Goal: Information Seeking & Learning: Learn about a topic

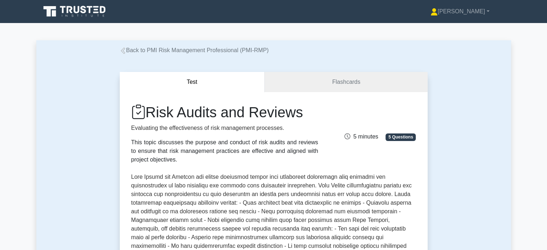
click at [128, 49] on link "Back to PMI Risk Management Professional (PMI-RMP)" at bounding box center [194, 50] width 149 height 6
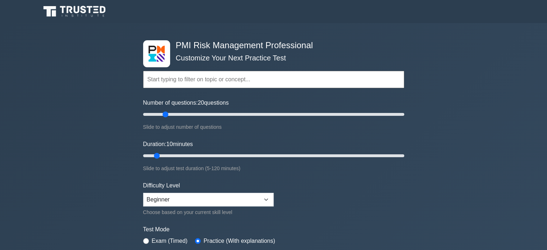
drag, startPoint x: 154, startPoint y: 112, endPoint x: 165, endPoint y: 115, distance: 11.7
type input "20"
click at [165, 115] on input "Number of questions: 20 questions" at bounding box center [273, 114] width 261 height 9
drag, startPoint x: 156, startPoint y: 156, endPoint x: 175, endPoint y: 157, distance: 19.0
type input "20"
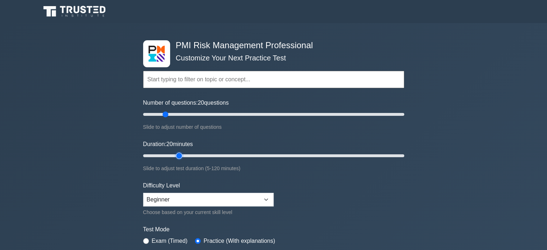
click at [175, 157] on input "Duration: 20 minutes" at bounding box center [273, 155] width 261 height 9
click at [171, 202] on select "Beginner Intermediate Expert" at bounding box center [208, 200] width 130 height 14
select select "intermediate"
click at [143, 193] on select "Beginner Intermediate Expert" at bounding box center [208, 200] width 130 height 14
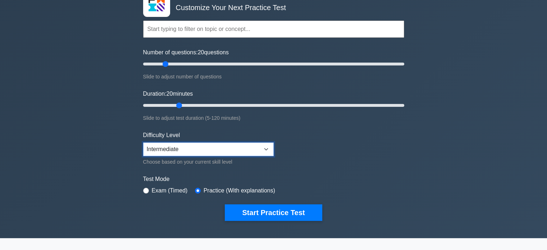
scroll to position [51, 0]
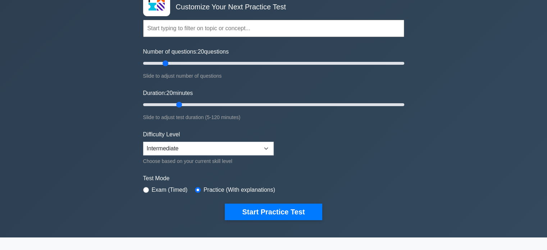
click at [265, 216] on button "Start Practice Test" at bounding box center [273, 211] width 97 height 17
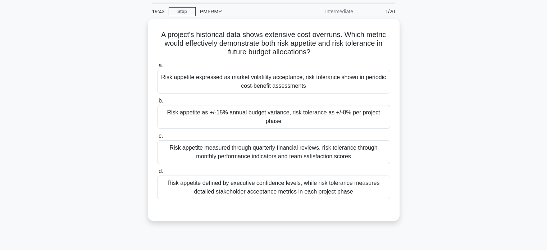
scroll to position [26, 0]
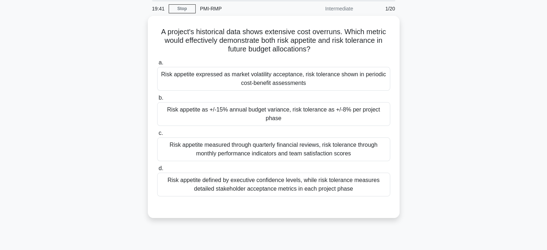
click at [344, 186] on div "Risk appetite defined by executive confidence levels, while risk tolerance meas…" at bounding box center [273, 184] width 233 height 24
click at [157, 171] on input "d. Risk appetite defined by executive confidence levels, while risk tolerance m…" at bounding box center [157, 168] width 0 height 5
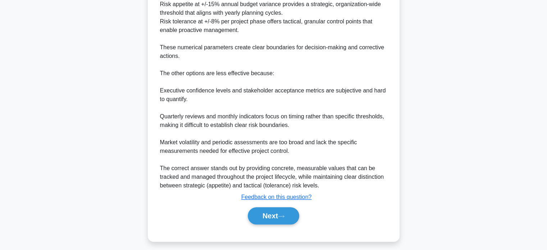
scroll to position [280, 0]
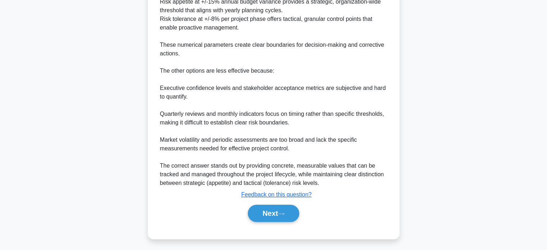
click at [282, 214] on button "Next" at bounding box center [273, 212] width 51 height 17
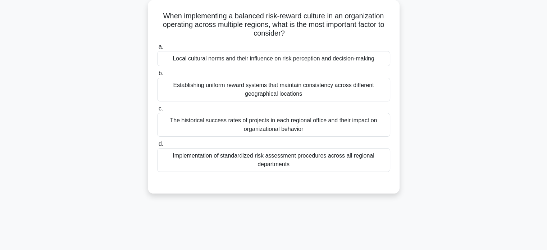
scroll to position [41, 0]
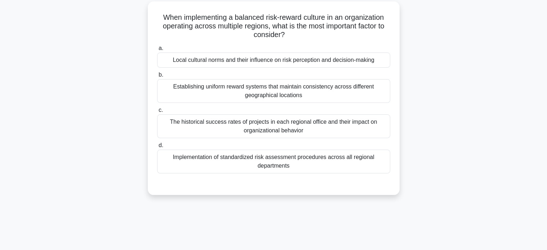
click at [356, 59] on div "Local cultural norms and their influence on risk perception and decision-making" at bounding box center [273, 59] width 233 height 15
click at [157, 51] on input "a. Local cultural norms and their influence on risk perception and decision-mak…" at bounding box center [157, 48] width 0 height 5
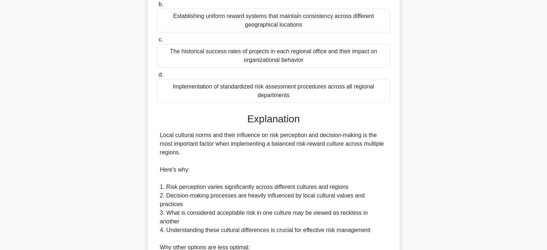
scroll to position [236, 0]
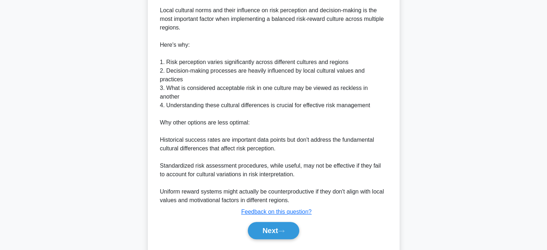
click at [282, 229] on icon at bounding box center [281, 231] width 6 height 4
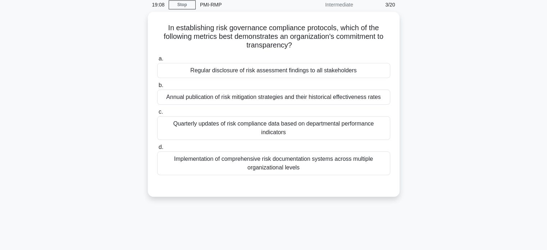
scroll to position [10, 0]
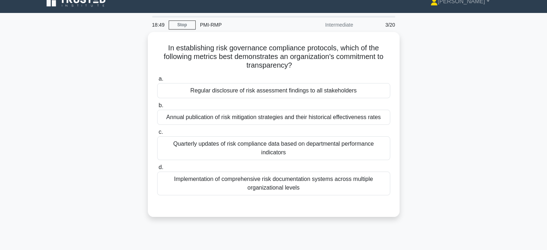
click at [344, 90] on div "Regular disclosure of risk assessment findings to all stakeholders" at bounding box center [273, 90] width 233 height 15
click at [157, 81] on input "a. Regular disclosure of risk assessment findings to all stakeholders" at bounding box center [157, 79] width 0 height 5
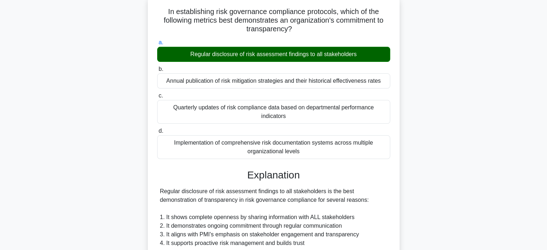
scroll to position [210, 0]
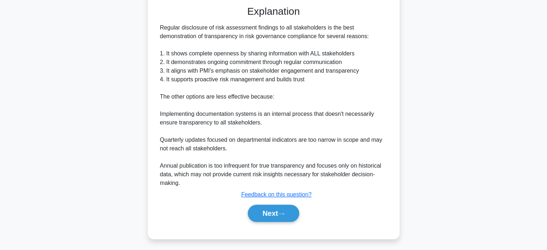
click at [276, 216] on button "Next" at bounding box center [273, 212] width 51 height 17
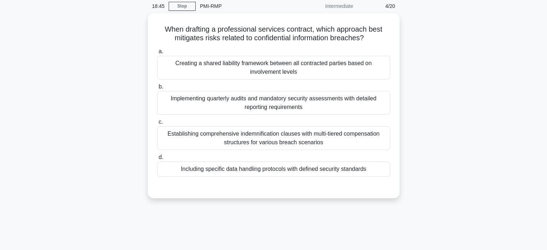
scroll to position [28, 0]
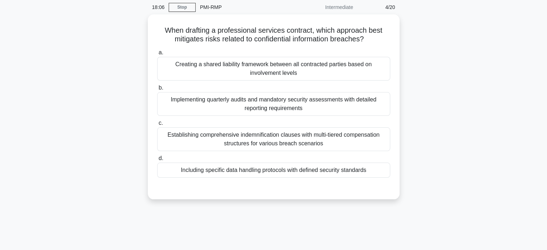
click at [348, 66] on div "Creating a shared liability framework between all contracted parties based on i…" at bounding box center [273, 69] width 233 height 24
click at [157, 55] on input "a. Creating a shared liability framework between all contracted parties based o…" at bounding box center [157, 52] width 0 height 5
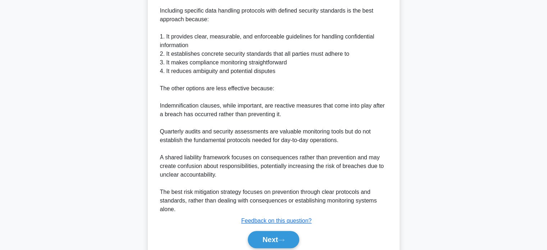
scroll to position [254, 0]
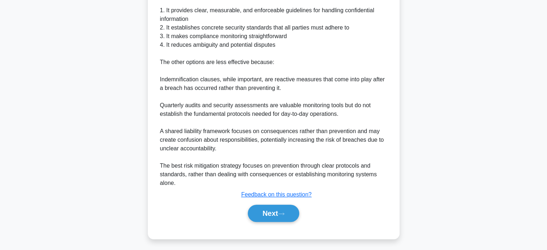
click at [277, 208] on button "Next" at bounding box center [273, 212] width 51 height 17
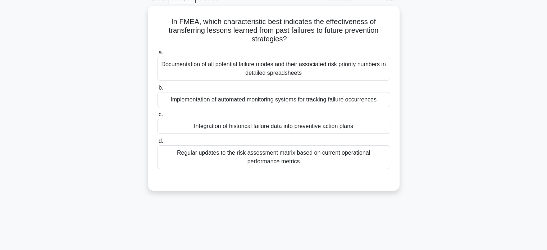
scroll to position [26, 0]
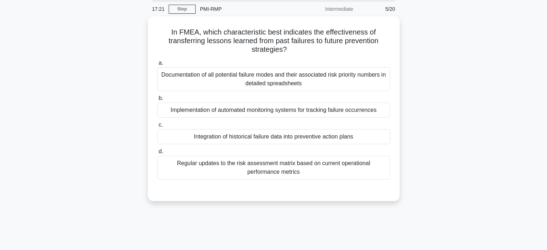
click at [350, 114] on div "Implementation of automated monitoring systems for tracking failure occurrences" at bounding box center [273, 109] width 233 height 15
click at [157, 101] on input "b. Implementation of automated monitoring systems for tracking failure occurren…" at bounding box center [157, 98] width 0 height 5
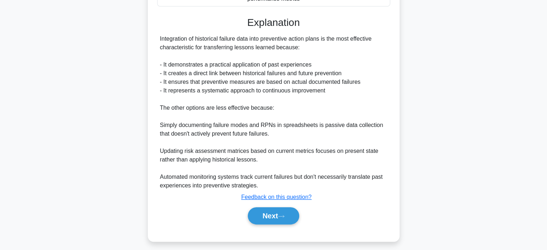
scroll to position [202, 0]
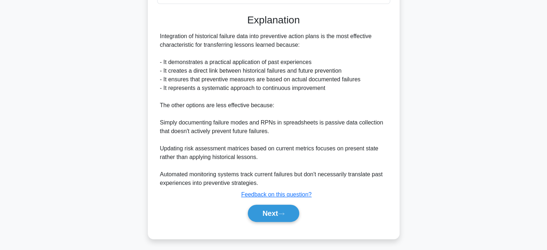
click at [277, 215] on button "Next" at bounding box center [273, 212] width 51 height 17
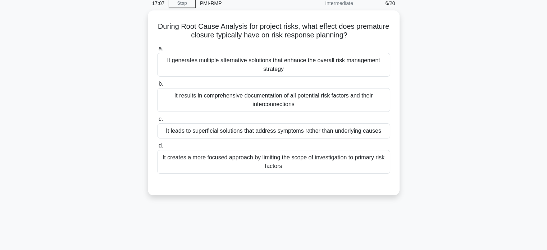
scroll to position [31, 0]
click at [359, 133] on div "It leads to superficial solutions that address symptoms rather than underlying …" at bounding box center [273, 131] width 233 height 15
click at [157, 122] on input "c. It leads to superficial solutions that address symptoms rather than underlyi…" at bounding box center [157, 119] width 0 height 5
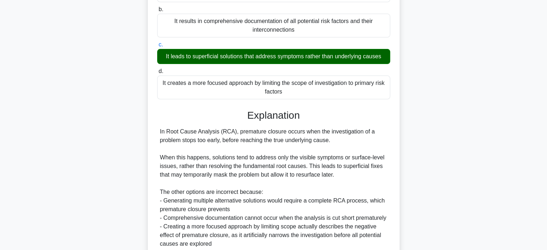
scroll to position [201, 0]
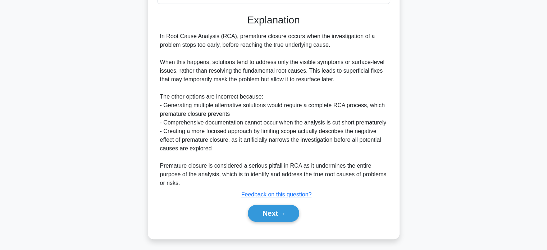
click at [267, 214] on button "Next" at bounding box center [273, 212] width 51 height 17
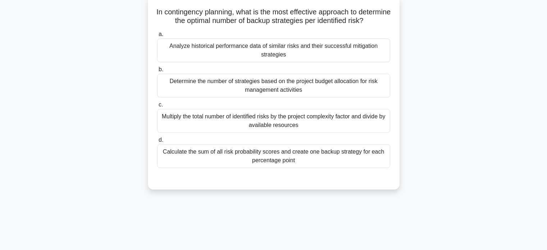
scroll to position [43, 0]
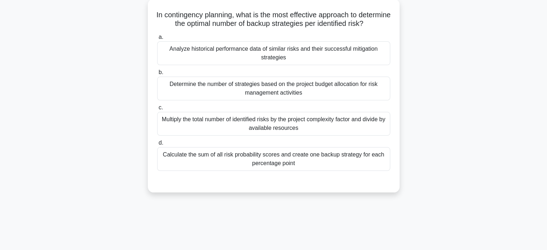
click at [357, 62] on div "Analyze historical performance data of similar risks and their successful mitig…" at bounding box center [273, 53] width 233 height 24
click at [157, 40] on input "a. Analyze historical performance data of similar risks and their successful mi…" at bounding box center [157, 37] width 0 height 5
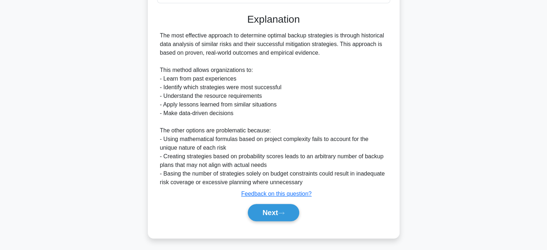
click at [270, 208] on button "Next" at bounding box center [273, 212] width 51 height 17
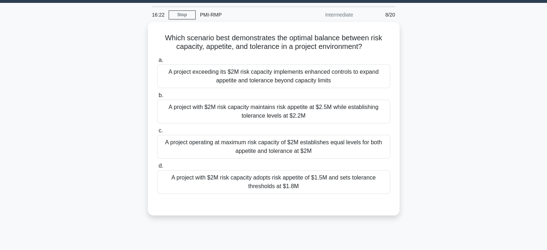
scroll to position [19, 0]
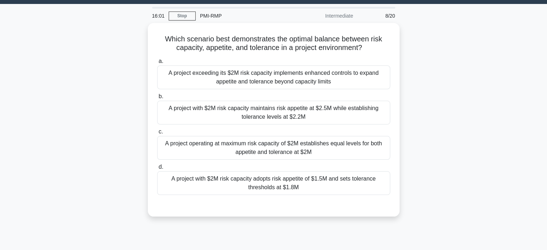
click at [359, 183] on div "A project with $2M risk capacity adopts risk appetite of $1.5M and sets toleran…" at bounding box center [273, 183] width 233 height 24
click at [157, 169] on input "d. A project with $2M risk capacity adopts risk appetite of $1.5M and sets tole…" at bounding box center [157, 167] width 0 height 5
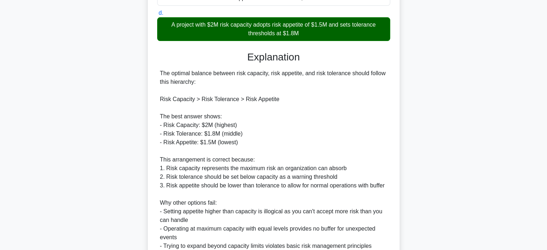
scroll to position [236, 0]
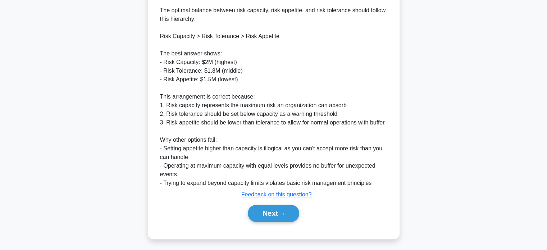
click at [273, 215] on button "Next" at bounding box center [273, 212] width 51 height 17
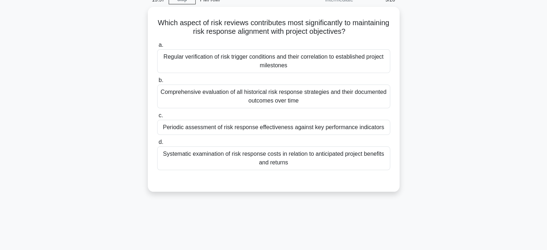
scroll to position [34, 0]
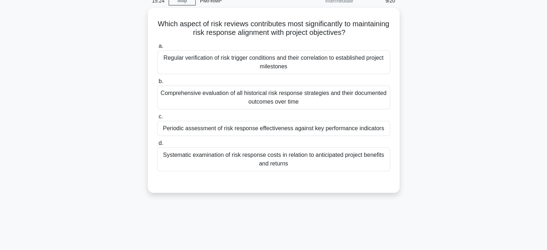
click at [364, 128] on div "Periodic assessment of risk response effectiveness against key performance indi…" at bounding box center [273, 128] width 233 height 15
click at [157, 119] on input "c. Periodic assessment of risk response effectiveness against key performance i…" at bounding box center [157, 116] width 0 height 5
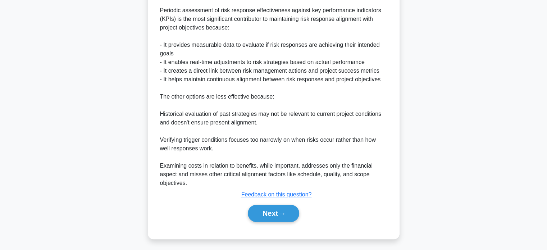
click at [270, 219] on button "Next" at bounding box center [273, 212] width 51 height 17
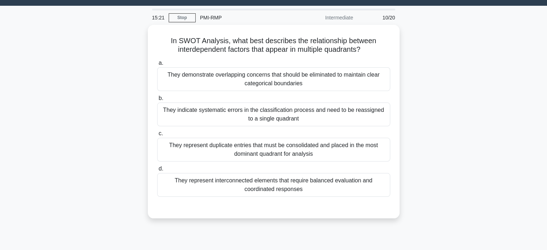
scroll to position [19, 0]
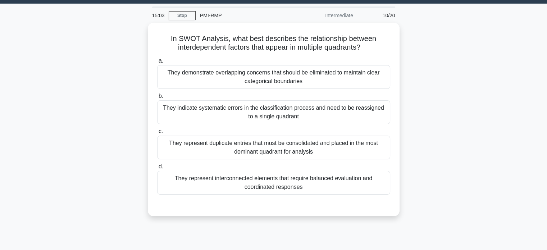
click at [334, 180] on div "They represent interconnected elements that require balanced evaluation and coo…" at bounding box center [273, 183] width 233 height 24
click at [157, 169] on input "d. They represent interconnected elements that require balanced evaluation and …" at bounding box center [157, 166] width 0 height 5
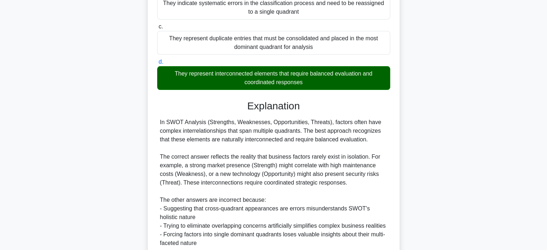
scroll to position [210, 0]
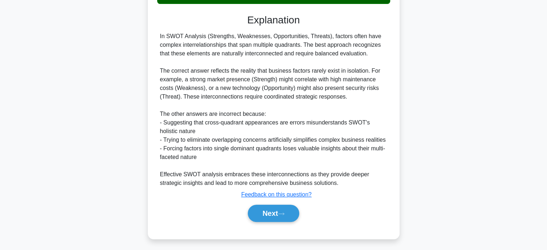
click at [272, 216] on button "Next" at bounding box center [273, 212] width 51 height 17
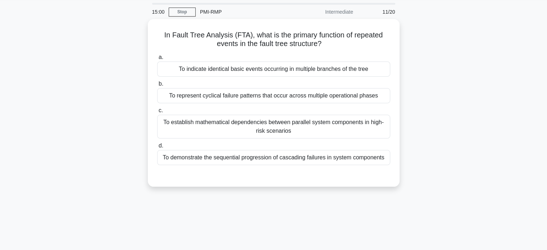
scroll to position [24, 0]
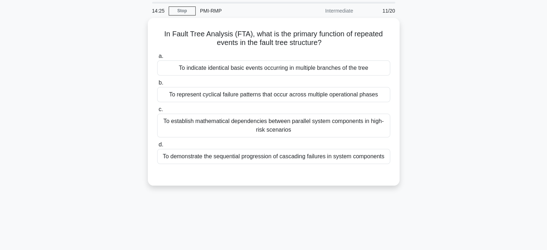
click at [369, 96] on div "To represent cyclical failure patterns that occur across multiple operational p…" at bounding box center [273, 94] width 233 height 15
click at [157, 85] on input "b. To represent cyclical failure patterns that occur across multiple operationa…" at bounding box center [157, 82] width 0 height 5
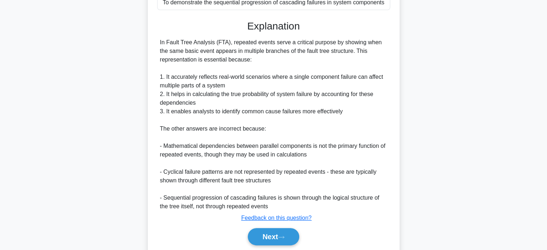
scroll to position [202, 0]
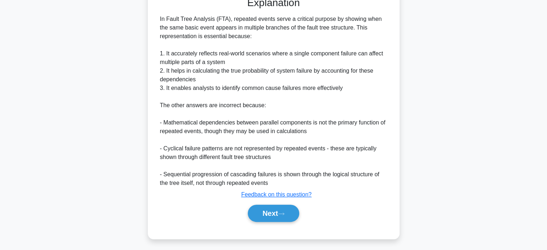
click at [275, 213] on button "Next" at bounding box center [273, 212] width 51 height 17
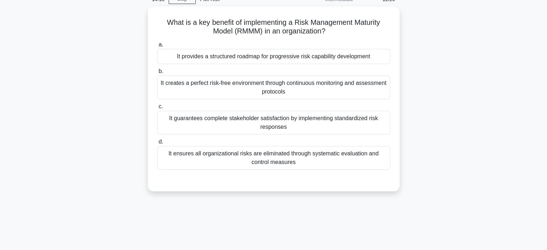
scroll to position [32, 0]
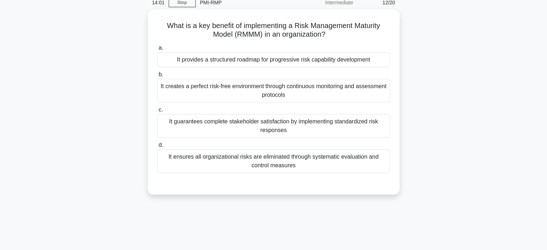
click at [356, 61] on div "It provides a structured roadmap for progressive risk capability development" at bounding box center [273, 59] width 233 height 15
click at [157, 50] on input "a. It provides a structured roadmap for progressive risk capability development" at bounding box center [157, 48] width 0 height 5
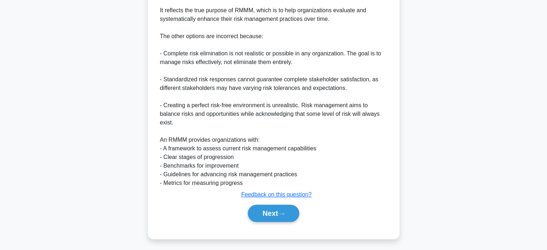
click at [278, 213] on button "Next" at bounding box center [273, 212] width 51 height 17
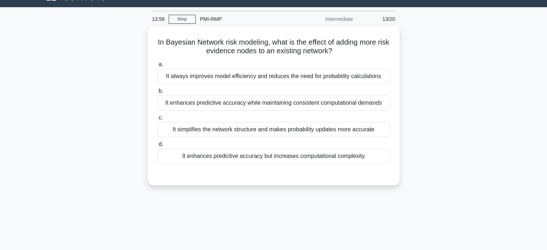
scroll to position [15, 0]
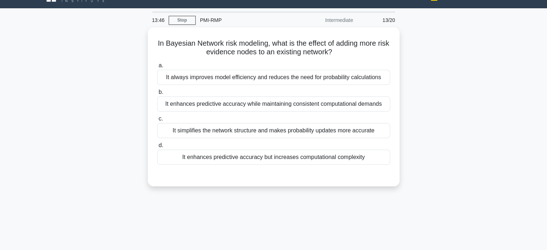
click at [362, 160] on div "It enhances predictive accuracy but increases computational complexity" at bounding box center [273, 156] width 233 height 15
click at [157, 148] on input "d. It enhances predictive accuracy but increases computational complexity" at bounding box center [157, 145] width 0 height 5
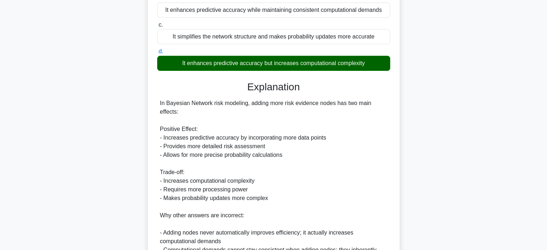
scroll to position [236, 0]
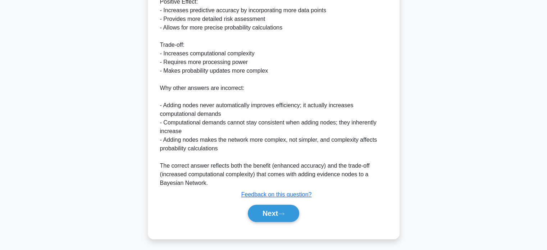
click at [270, 212] on button "Next" at bounding box center [273, 212] width 51 height 17
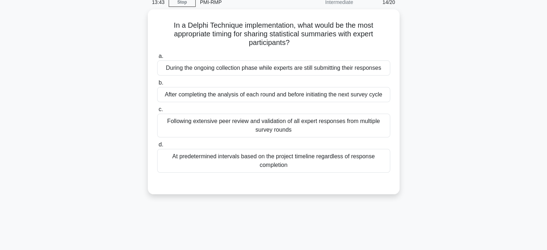
scroll to position [32, 0]
click at [372, 97] on div "After completing the analysis of each round and before initiating the next surv…" at bounding box center [273, 95] width 233 height 15
click at [157, 86] on input "b. After completing the analysis of each round and before initiating the next s…" at bounding box center [157, 84] width 0 height 5
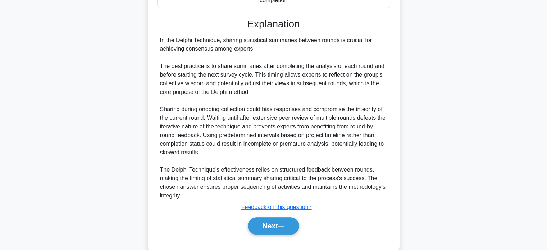
scroll to position [210, 0]
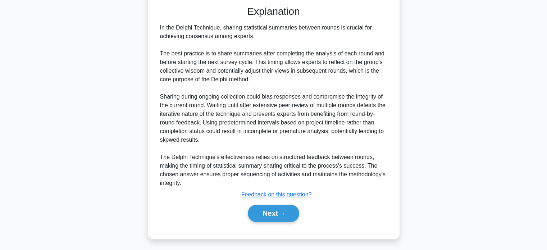
click at [279, 215] on button "Next" at bounding box center [273, 212] width 51 height 17
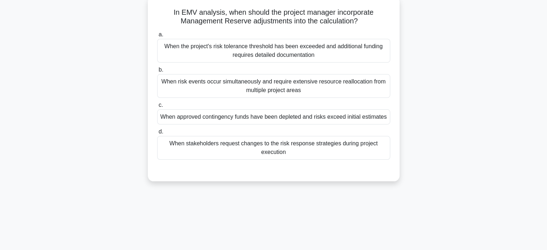
scroll to position [45, 0]
click at [183, 116] on div "When approved contingency funds have been depleted and risks exceed initial est…" at bounding box center [273, 117] width 233 height 15
click at [157, 108] on input "c. When approved contingency funds have been depleted and risks exceed initial …" at bounding box center [157, 105] width 0 height 5
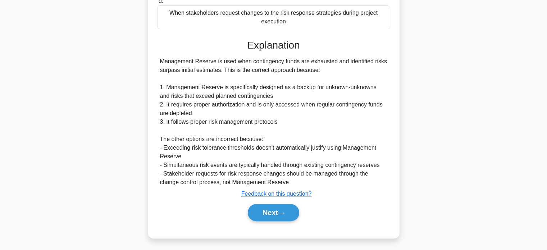
click at [259, 212] on button "Next" at bounding box center [273, 212] width 51 height 17
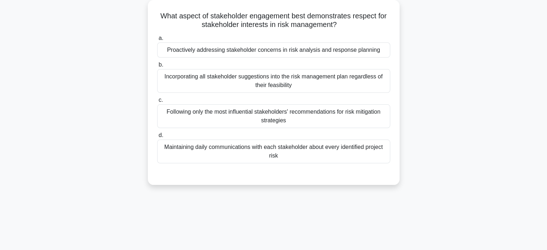
scroll to position [42, 0]
click at [366, 51] on div "Proactively addressing stakeholder concerns in risk analysis and response plann…" at bounding box center [273, 50] width 233 height 15
click at [157, 41] on input "a. Proactively addressing stakeholder concerns in risk analysis and response pl…" at bounding box center [157, 38] width 0 height 5
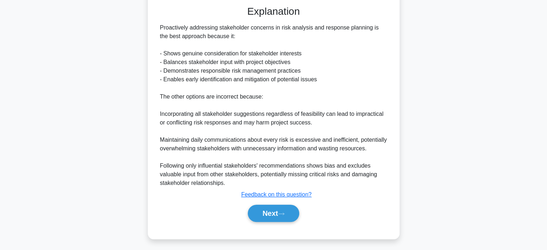
click at [283, 216] on button "Next" at bounding box center [273, 212] width 51 height 17
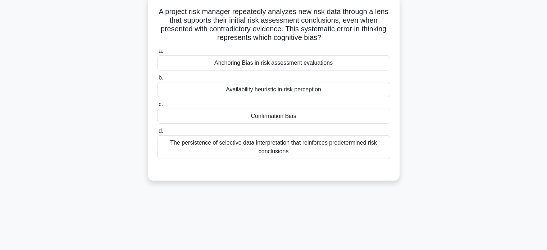
scroll to position [46, 0]
click at [354, 55] on label "a. Anchoring Bias in risk assessment evaluations" at bounding box center [273, 59] width 233 height 24
click at [157, 54] on input "a. Anchoring Bias in risk assessment evaluations" at bounding box center [157, 51] width 0 height 5
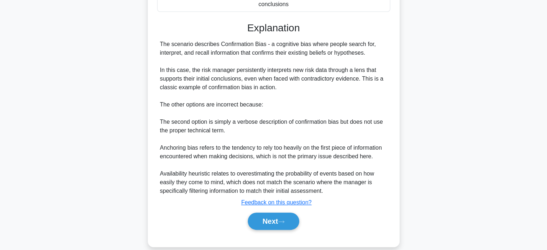
scroll to position [202, 0]
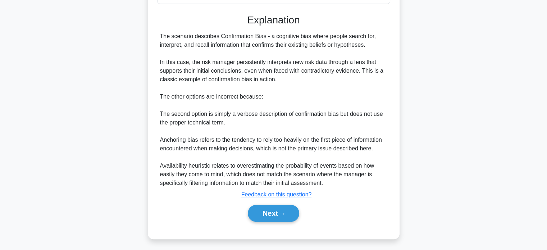
click at [269, 216] on button "Next" at bounding box center [273, 212] width 51 height 17
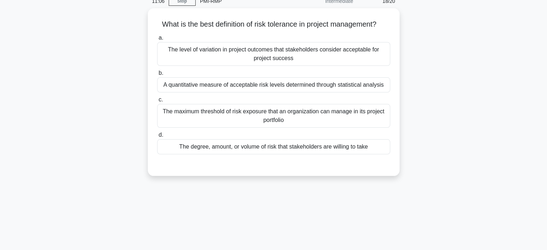
scroll to position [30, 0]
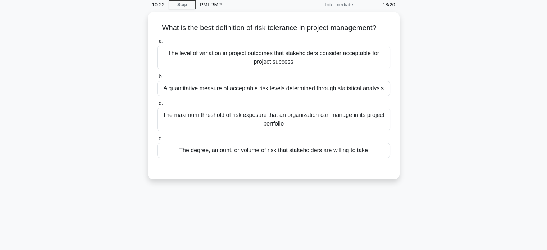
click at [201, 151] on div "The degree, amount, or volume of risk that stakeholders are willing to take" at bounding box center [273, 150] width 233 height 15
click at [157, 141] on input "d. The degree, amount, or volume of risk that stakeholders are willing to take" at bounding box center [157, 138] width 0 height 5
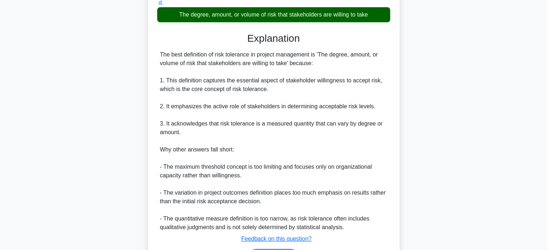
scroll to position [210, 0]
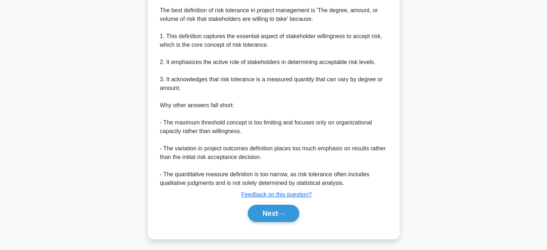
click at [274, 215] on button "Next" at bounding box center [273, 212] width 51 height 17
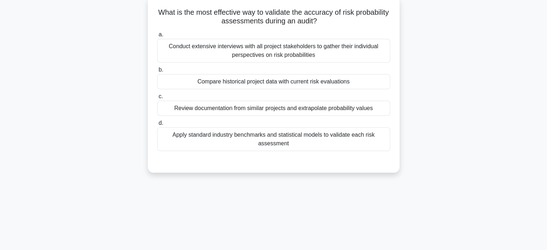
scroll to position [46, 0]
click at [352, 82] on div "Compare historical project data with current risk evaluations" at bounding box center [273, 80] width 233 height 15
click at [157, 72] on input "b. Compare historical project data with current risk evaluations" at bounding box center [157, 69] width 0 height 5
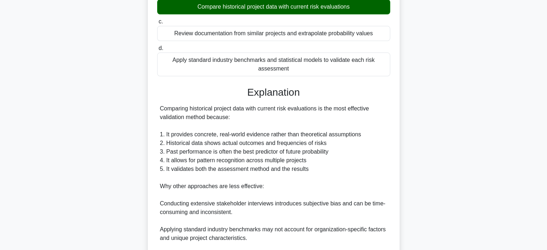
scroll to position [210, 0]
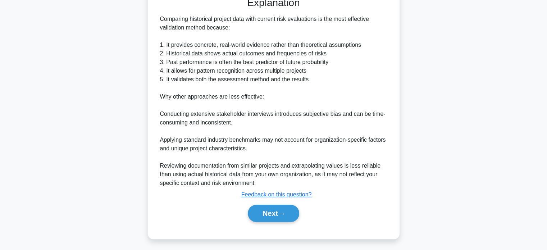
click at [275, 207] on button "Next" at bounding box center [273, 212] width 51 height 17
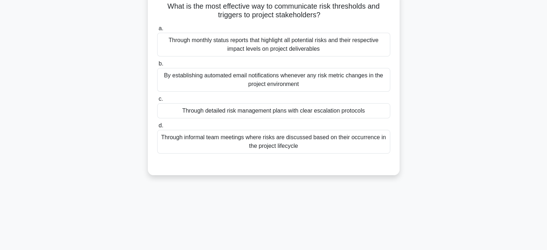
scroll to position [47, 0]
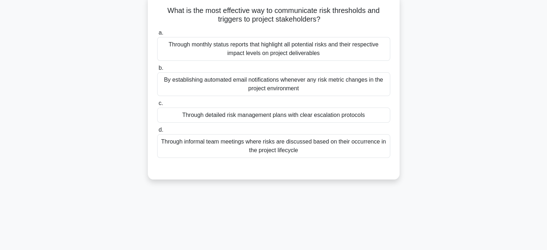
click at [361, 116] on div "Through detailed risk management plans with clear escalation protocols" at bounding box center [273, 114] width 233 height 15
click at [157, 106] on input "c. Through detailed risk management plans with clear escalation protocols" at bounding box center [157, 103] width 0 height 5
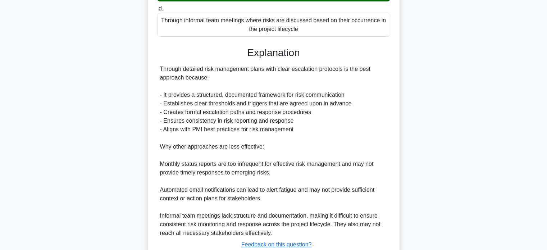
scroll to position [218, 0]
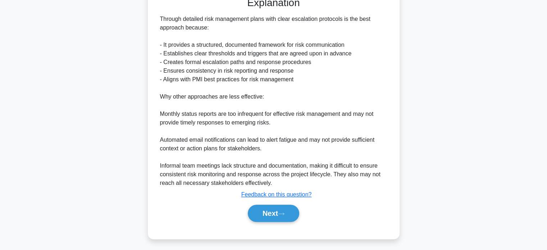
click at [275, 215] on button "Next" at bounding box center [273, 212] width 51 height 17
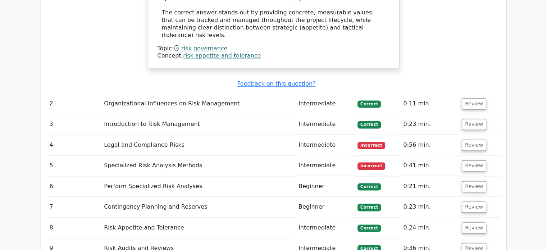
scroll to position [931, 0]
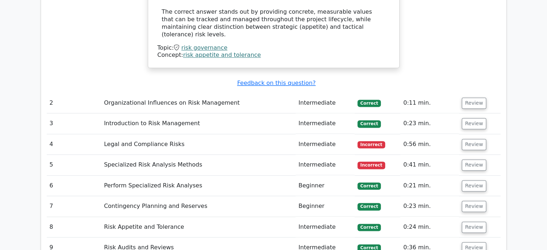
click at [468, 139] on button "Review" at bounding box center [473, 144] width 24 height 11
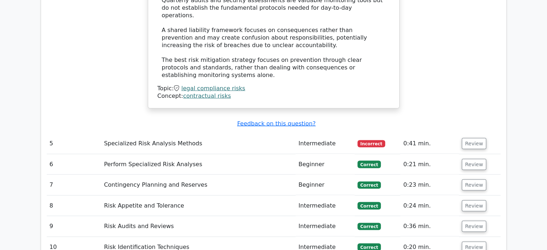
scroll to position [1384, 0]
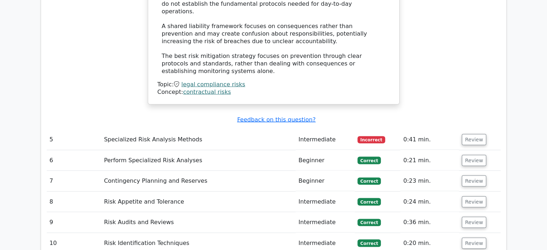
click at [469, 134] on button "Review" at bounding box center [473, 139] width 24 height 11
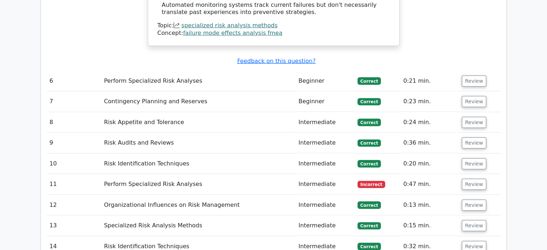
scroll to position [1852, 0]
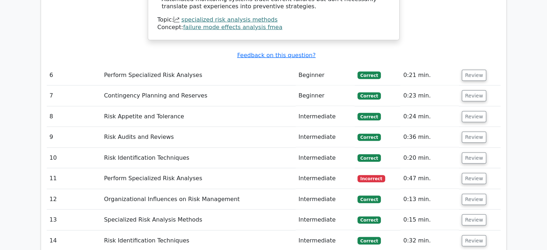
click at [469, 173] on button "Review" at bounding box center [473, 178] width 24 height 11
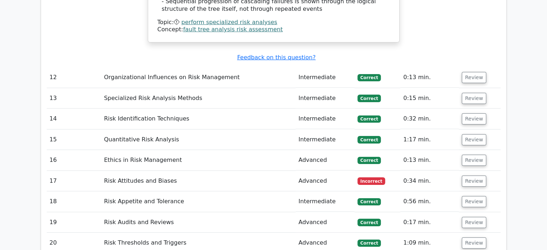
scroll to position [2371, 0]
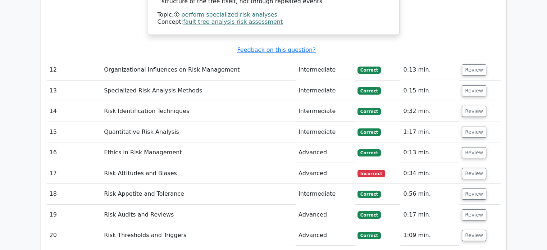
click at [469, 168] on button "Review" at bounding box center [473, 173] width 24 height 11
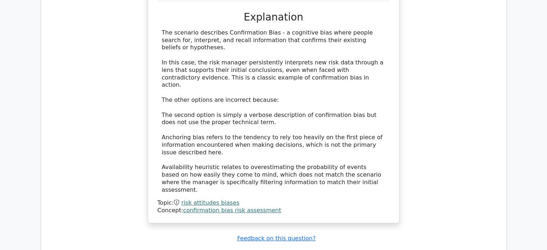
scroll to position [2835, 0]
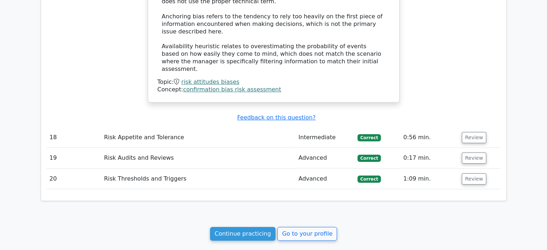
click at [236, 227] on link "Continue practicing" at bounding box center [243, 234] width 66 height 14
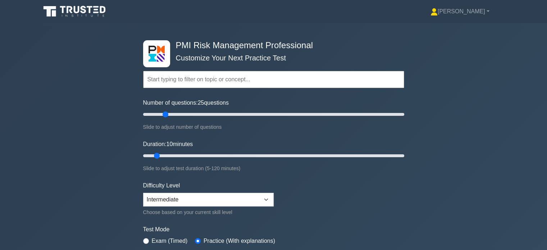
type input "20"
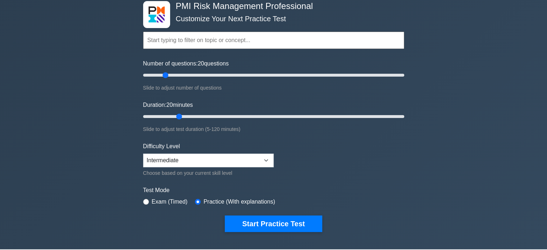
scroll to position [66, 0]
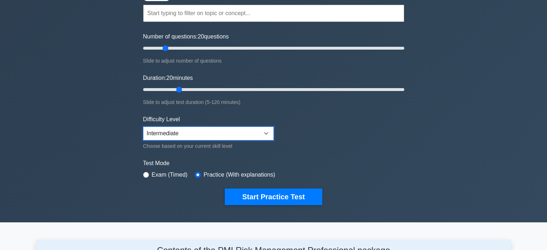
click at [196, 130] on select "Beginner Intermediate Expert" at bounding box center [208, 133] width 130 height 14
select select "expert"
click at [143, 126] on select "Beginner Intermediate Expert" at bounding box center [208, 133] width 130 height 14
click at [241, 193] on button "Start Practice Test" at bounding box center [273, 196] width 97 height 17
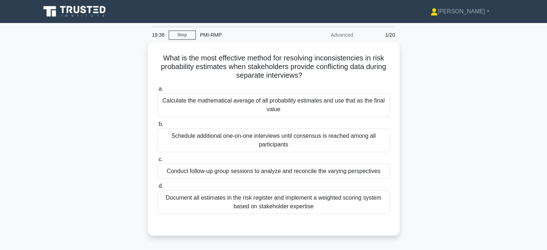
click at [175, 171] on div "Conduct follow-up group sessions to analyze and reconcile the varying perspecti…" at bounding box center [273, 171] width 233 height 15
click at [157, 162] on input "c. Conduct follow-up group sessions to analyze and reconcile the varying perspe…" at bounding box center [157, 159] width 0 height 5
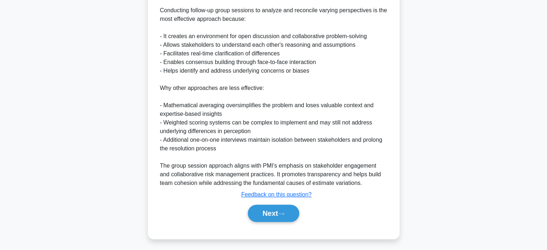
click at [263, 213] on button "Next" at bounding box center [273, 212] width 51 height 17
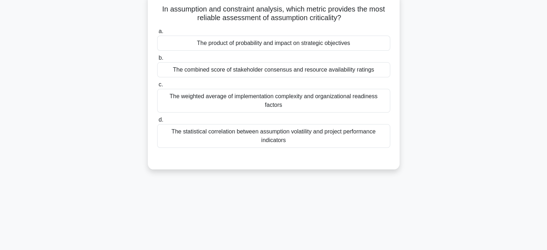
scroll to position [50, 0]
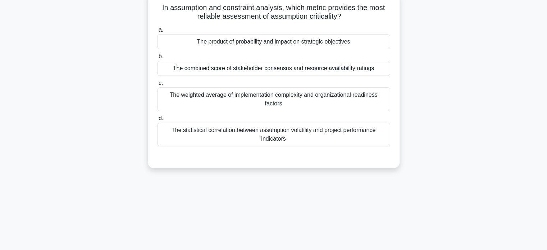
click at [191, 40] on div "The product of probability and impact on strategic objectives" at bounding box center [273, 41] width 233 height 15
click at [157, 32] on input "a. The product of probability and impact on strategic objectives" at bounding box center [157, 30] width 0 height 5
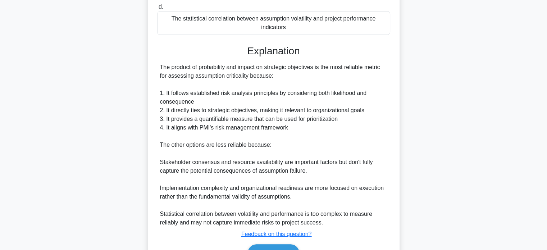
scroll to position [193, 0]
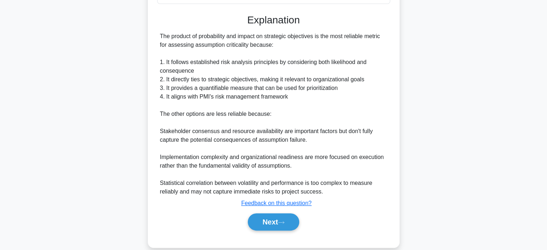
click at [259, 213] on button "Next" at bounding box center [273, 221] width 51 height 17
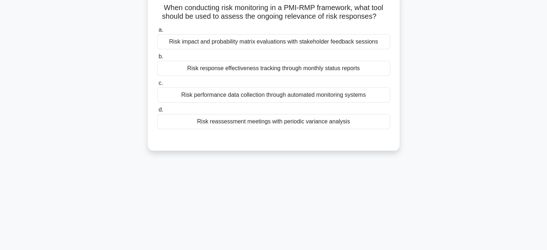
scroll to position [46, 0]
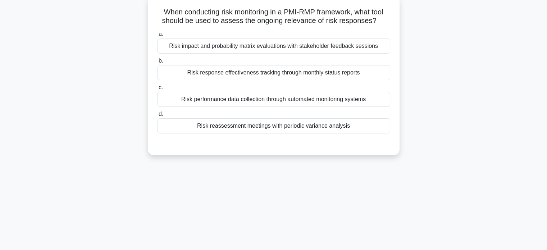
click at [181, 43] on div "Risk impact and probability matrix evaluations with stakeholder feedback sessio…" at bounding box center [273, 45] width 233 height 15
click at [157, 37] on input "a. Risk impact and probability matrix evaluations with stakeholder feedback ses…" at bounding box center [157, 34] width 0 height 5
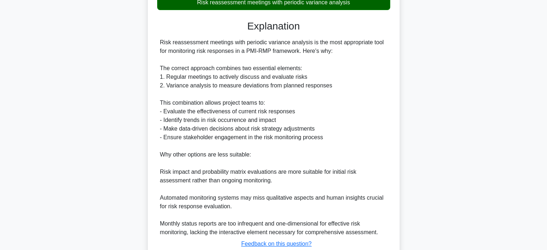
scroll to position [219, 0]
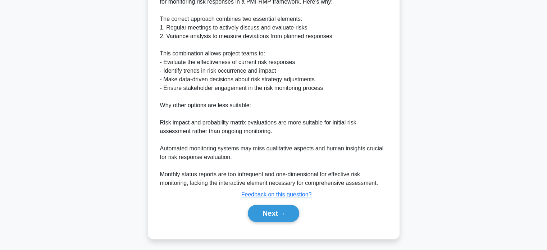
click at [262, 214] on button "Next" at bounding box center [273, 212] width 51 height 17
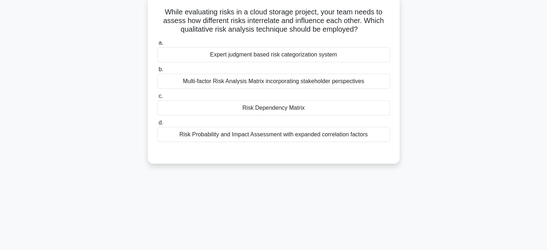
scroll to position [45, 0]
click at [194, 101] on div "Risk Dependency Matrix" at bounding box center [273, 108] width 233 height 15
click at [157, 100] on input "c. Risk Dependency Matrix" at bounding box center [157, 97] width 0 height 5
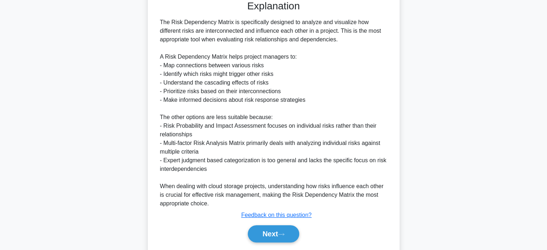
scroll to position [218, 0]
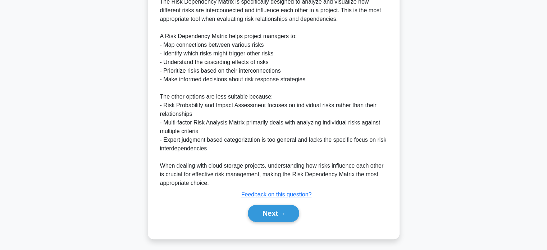
click at [267, 215] on button "Next" at bounding box center [273, 212] width 51 height 17
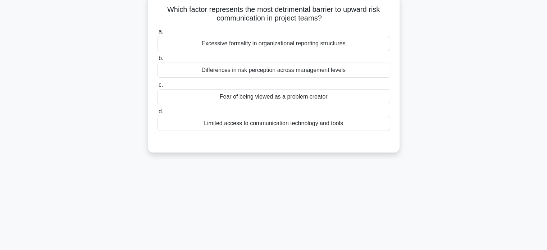
scroll to position [45, 0]
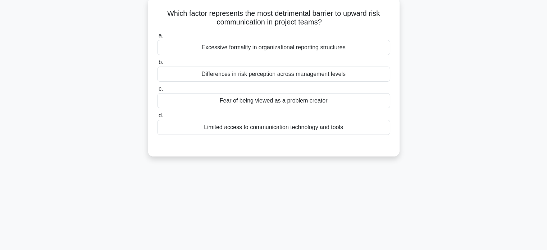
click at [184, 100] on div "Fear of being viewed as a problem creator" at bounding box center [273, 100] width 233 height 15
click at [157, 91] on input "c. Fear of being viewed as a problem creator" at bounding box center [157, 89] width 0 height 5
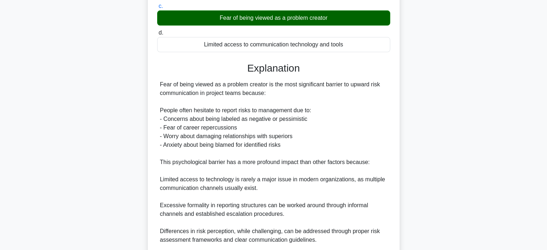
scroll to position [218, 0]
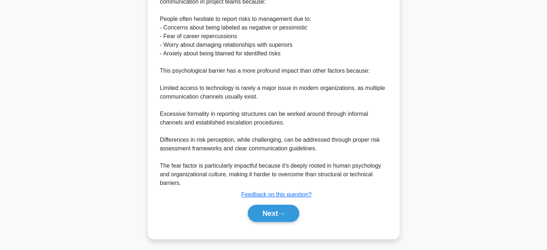
click at [261, 212] on button "Next" at bounding box center [273, 212] width 51 height 17
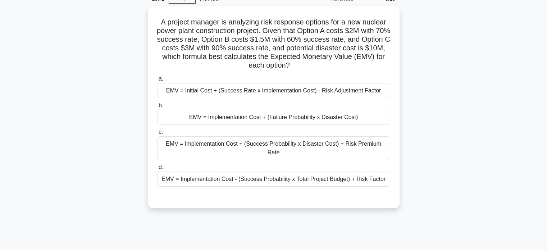
scroll to position [36, 0]
click at [199, 91] on div "EMV = Initial Cost + (Success Rate x Implementation Cost) - Risk Adjustment Fac…" at bounding box center [273, 90] width 233 height 15
click at [157, 82] on input "a. EMV = Initial Cost + (Success Rate x Implementation Cost) - Risk Adjustment …" at bounding box center [157, 79] width 0 height 5
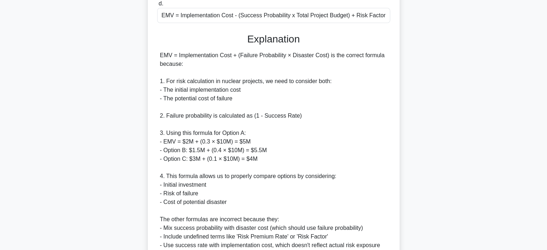
scroll to position [254, 0]
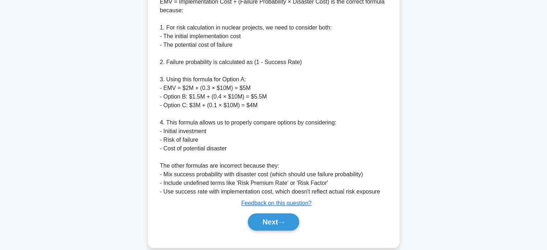
click at [266, 213] on button "Next" at bounding box center [273, 221] width 51 height 17
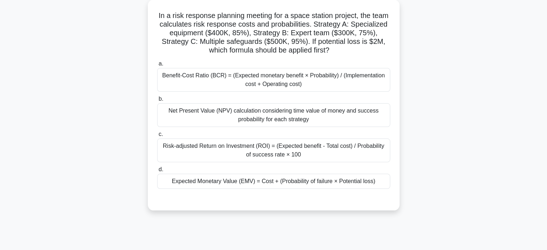
scroll to position [42, 0]
click at [184, 183] on div "Expected Monetary Value (EMV) = Cost + (Probability of failure × Potential loss)" at bounding box center [273, 181] width 233 height 15
click at [157, 172] on input "d. Expected Monetary Value (EMV) = Cost + (Probability of failure × Potential l…" at bounding box center [157, 169] width 0 height 5
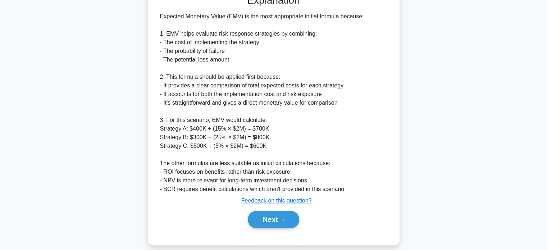
scroll to position [253, 0]
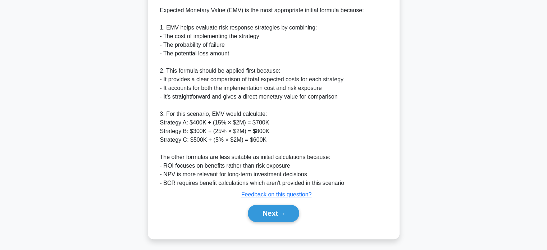
click at [266, 216] on button "Next" at bounding box center [273, 212] width 51 height 17
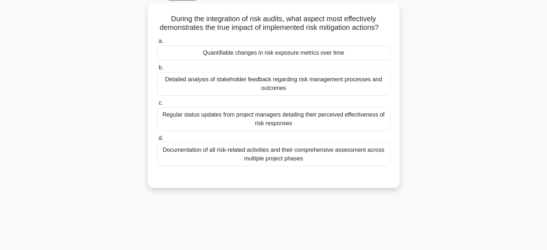
scroll to position [38, 0]
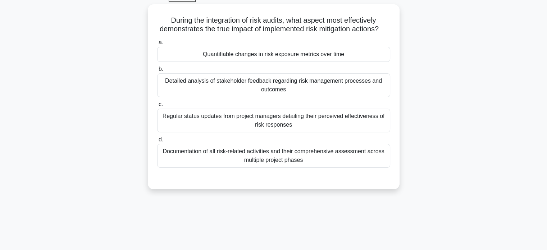
click at [179, 60] on div "Quantifiable changes in risk exposure metrics over time" at bounding box center [273, 54] width 233 height 15
click at [157, 45] on input "a. Quantifiable changes in risk exposure metrics over time" at bounding box center [157, 42] width 0 height 5
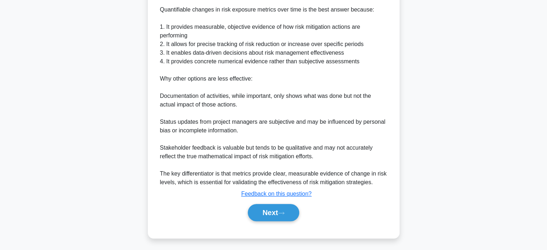
click at [260, 209] on button "Next" at bounding box center [273, 212] width 51 height 17
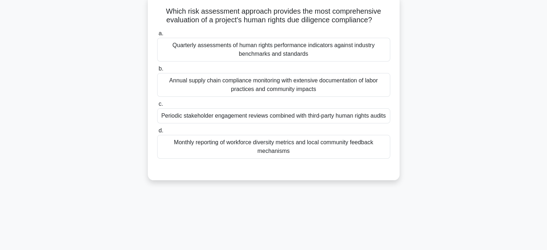
scroll to position [45, 0]
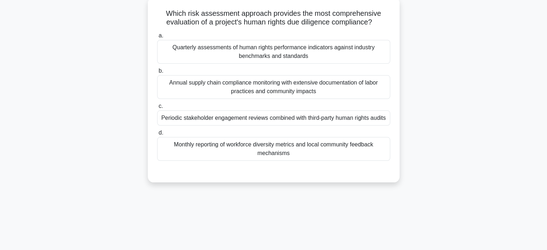
click at [369, 118] on div "Periodic stakeholder engagement reviews combined with third-party human rights …" at bounding box center [273, 117] width 233 height 15
click at [157, 109] on input "c. Periodic stakeholder engagement reviews combined with third-party human righ…" at bounding box center [157, 106] width 0 height 5
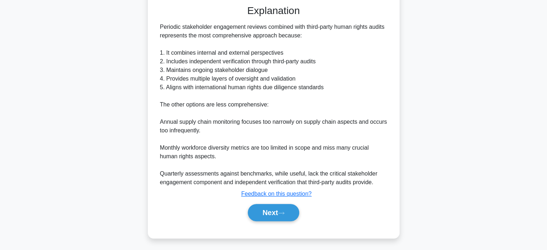
click at [275, 220] on button "Next" at bounding box center [273, 212] width 51 height 17
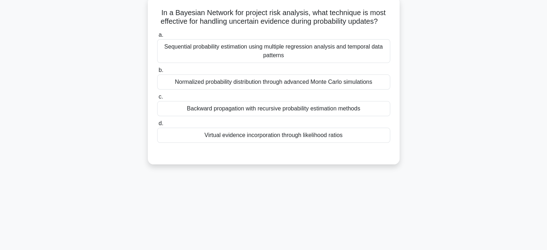
scroll to position [44, 0]
click at [169, 88] on div "Normalized probability distribution through advanced Monte Carlo simulations" at bounding box center [273, 82] width 233 height 15
click at [157, 74] on input "b. Normalized probability distribution through advanced Monte Carlo simulations" at bounding box center [157, 71] width 0 height 5
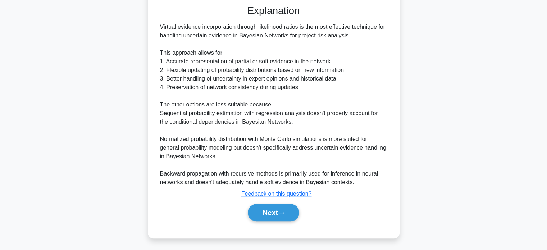
scroll to position [202, 0]
click at [260, 213] on button "Next" at bounding box center [273, 212] width 51 height 17
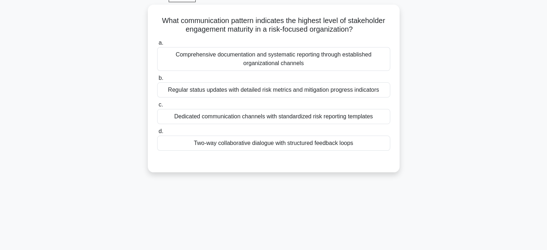
scroll to position [40, 0]
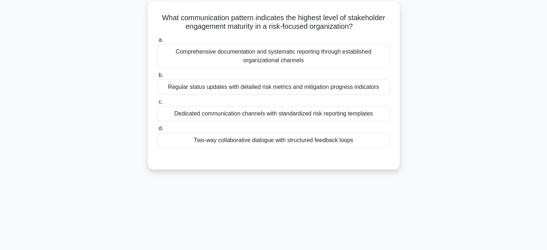
click at [184, 140] on div "Two-way collaborative dialogue with structured feedback loops" at bounding box center [273, 140] width 233 height 15
click at [157, 131] on input "d. Two-way collaborative dialogue with structured feedback loops" at bounding box center [157, 128] width 0 height 5
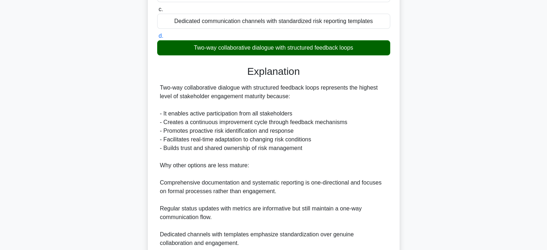
scroll to position [227, 0]
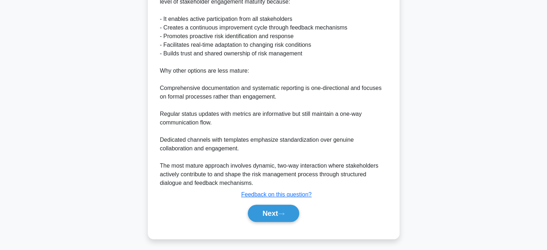
click at [276, 210] on button "Next" at bounding box center [273, 212] width 51 height 17
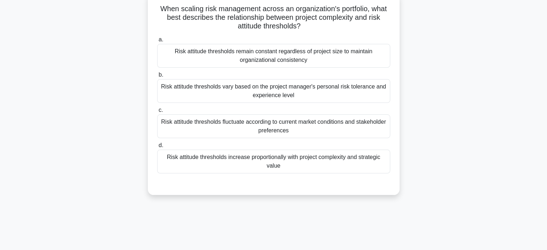
scroll to position [48, 0]
click at [359, 55] on div "Risk attitude thresholds remain constant regardless of project size to maintain…" at bounding box center [273, 57] width 233 height 24
click at [157, 43] on input "a. Risk attitude thresholds remain constant regardless of project size to maint…" at bounding box center [157, 40] width 0 height 5
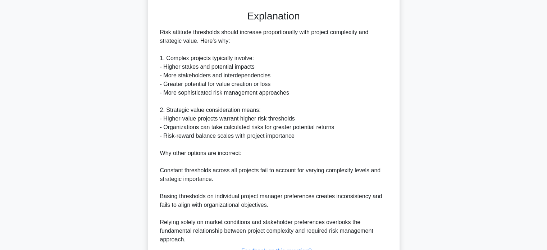
scroll to position [280, 0]
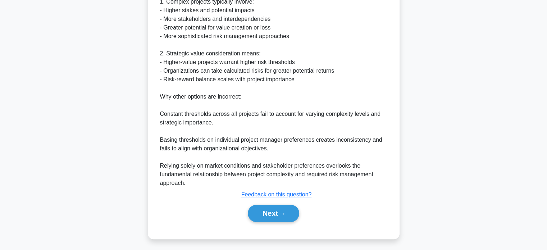
click at [275, 214] on button "Next" at bounding box center [273, 212] width 51 height 17
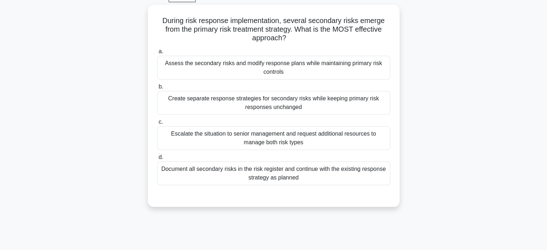
scroll to position [37, 0]
click at [363, 66] on div "Assess the secondary risks and modify response plans while maintaining primary …" at bounding box center [273, 68] width 233 height 24
click at [157, 55] on input "a. Assess the secondary risks and modify response plans while maintaining prima…" at bounding box center [157, 52] width 0 height 5
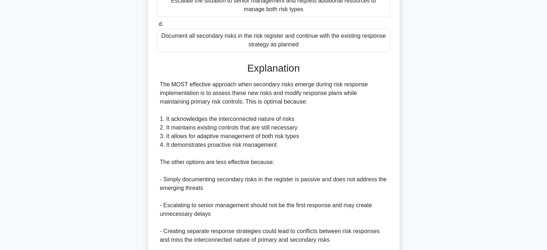
scroll to position [253, 0]
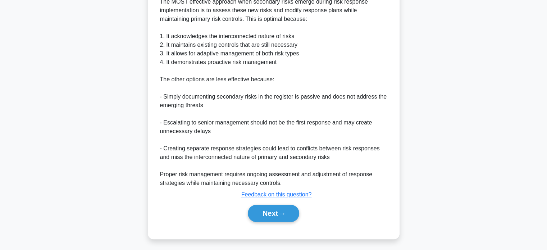
click at [272, 216] on button "Next" at bounding box center [273, 212] width 51 height 17
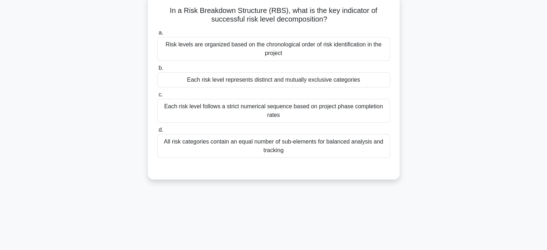
scroll to position [41, 0]
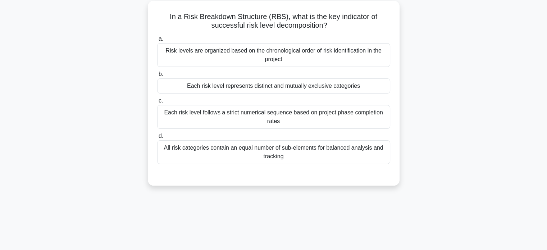
click at [372, 88] on div "Each risk level represents distinct and mutually exclusive categories" at bounding box center [273, 85] width 233 height 15
click at [157, 77] on input "b. Each risk level represents distinct and mutually exclusive categories" at bounding box center [157, 74] width 0 height 5
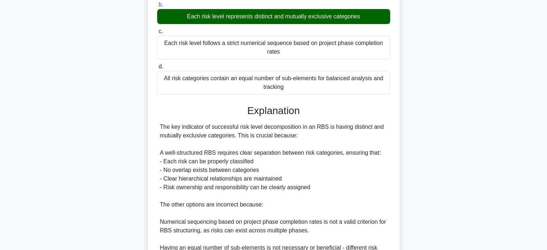
scroll to position [218, 0]
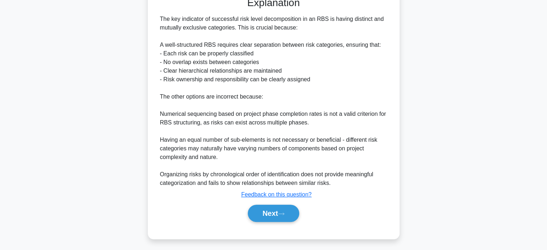
click at [272, 214] on button "Next" at bounding box center [273, 212] width 51 height 17
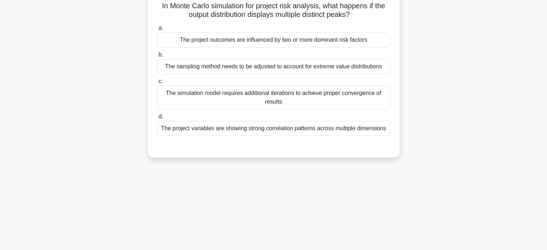
scroll to position [51, 0]
click at [361, 131] on div "The project variables are showing strong correlation patterns across multiple d…" at bounding box center [273, 128] width 233 height 15
click at [157, 120] on input "d. The project variables are showing strong correlation patterns across multipl…" at bounding box center [157, 117] width 0 height 5
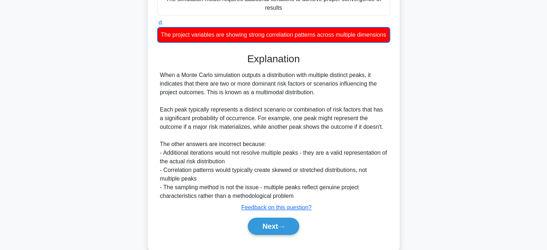
scroll to position [167, 0]
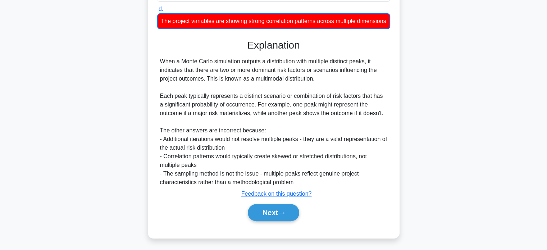
click at [279, 213] on button "Next" at bounding box center [273, 212] width 51 height 17
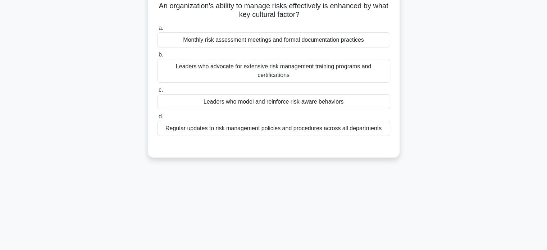
scroll to position [52, 0]
click at [181, 102] on div "Leaders who model and reinforce risk-aware behaviors" at bounding box center [273, 102] width 233 height 15
click at [157, 93] on input "c. Leaders who model and reinforce risk-aware behaviors" at bounding box center [157, 90] width 0 height 5
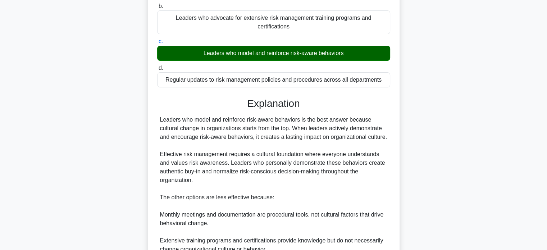
scroll to position [193, 0]
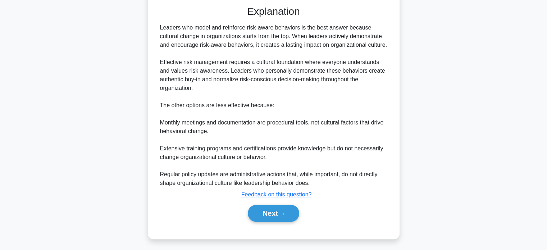
click at [261, 215] on button "Next" at bounding box center [273, 212] width 51 height 17
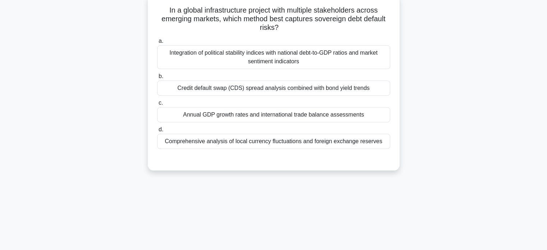
scroll to position [47, 0]
click at [191, 59] on div "Integration of political stability indices with national debt-to-GDP ratios and…" at bounding box center [273, 58] width 233 height 24
click at [157, 44] on input "a. Integration of political stability indices with national debt-to-GDP ratios …" at bounding box center [157, 41] width 0 height 5
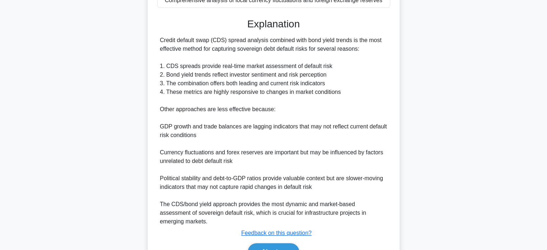
scroll to position [219, 0]
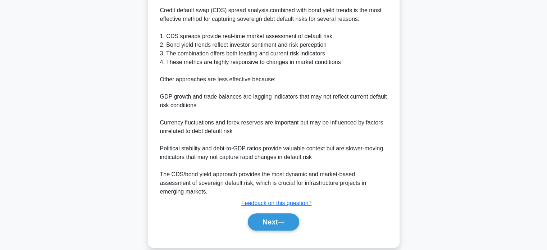
click at [262, 213] on button "Next" at bounding box center [273, 221] width 51 height 17
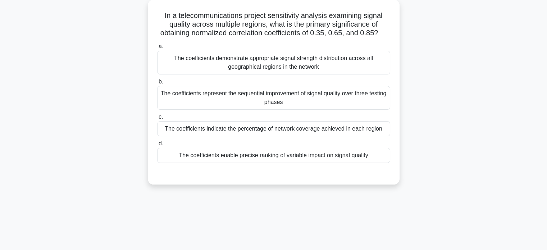
scroll to position [42, 0]
click at [357, 159] on div "The coefficients enable precise ranking of variable impact on signal quality" at bounding box center [273, 155] width 233 height 15
click at [157, 147] on input "d. The coefficients enable precise ranking of variable impact on signal quality" at bounding box center [157, 144] width 0 height 5
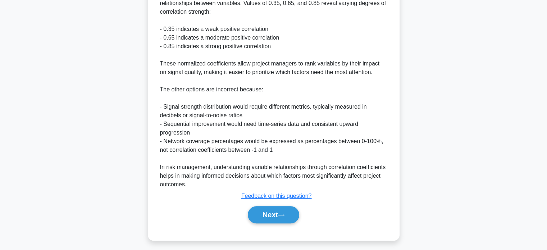
scroll to position [244, 0]
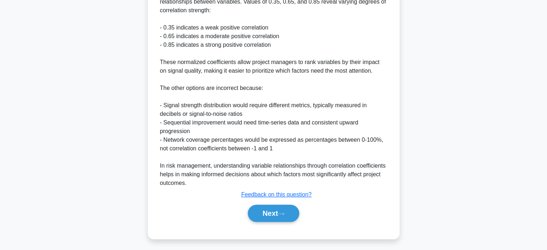
click at [275, 216] on button "Next" at bounding box center [273, 212] width 51 height 17
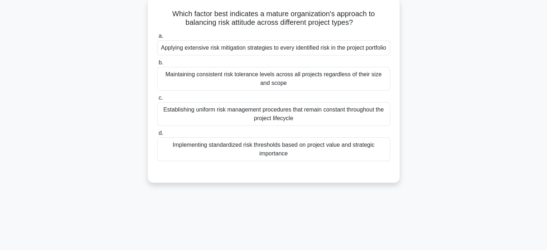
scroll to position [42, 0]
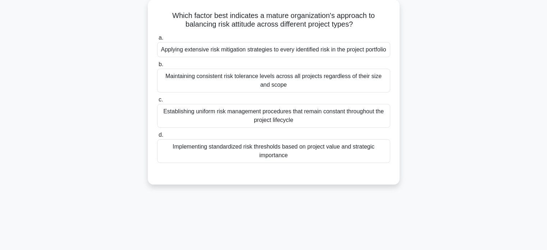
click at [358, 158] on div "Implementing standardized risk thresholds based on project value and strategic …" at bounding box center [273, 151] width 233 height 24
click at [157, 137] on input "d. Implementing standardized risk thresholds based on project value and strateg…" at bounding box center [157, 135] width 0 height 5
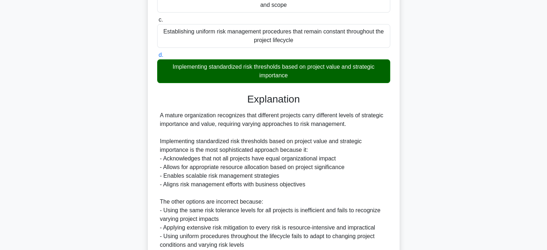
scroll to position [227, 0]
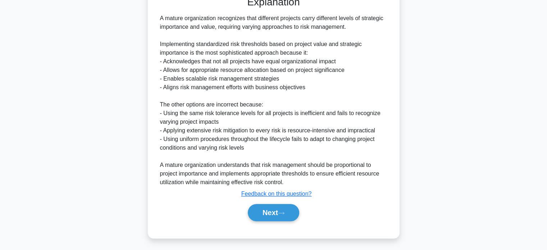
click at [271, 213] on button "Next" at bounding box center [273, 212] width 51 height 17
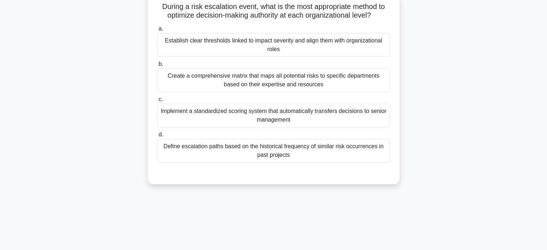
scroll to position [51, 0]
click at [346, 45] on div "Establish clear thresholds linked to impact severity and align them with organi…" at bounding box center [273, 46] width 233 height 24
click at [157, 32] on input "a. Establish clear thresholds linked to impact severity and align them with org…" at bounding box center [157, 29] width 0 height 5
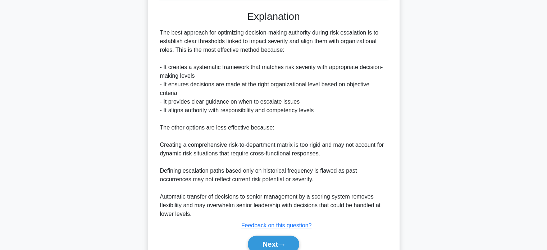
scroll to position [244, 0]
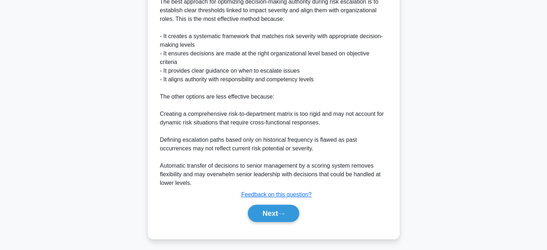
click at [273, 209] on button "Next" at bounding box center [273, 212] width 51 height 17
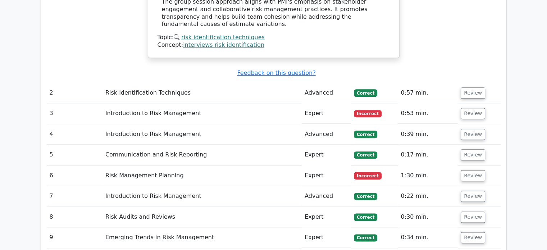
scroll to position [835, 0]
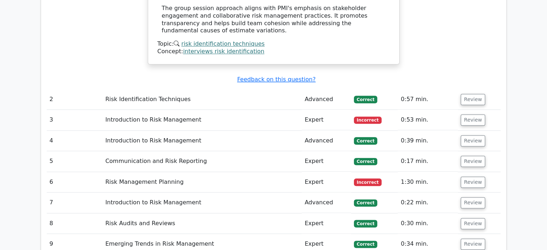
click at [469, 114] on button "Review" at bounding box center [472, 119] width 24 height 11
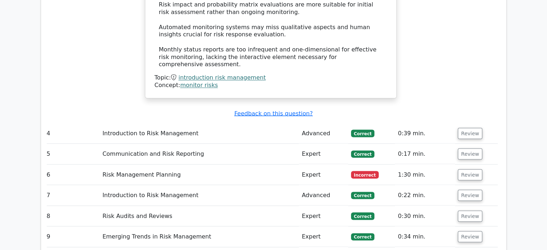
scroll to position [1256, 0]
click at [463, 168] on button "Review" at bounding box center [469, 173] width 24 height 11
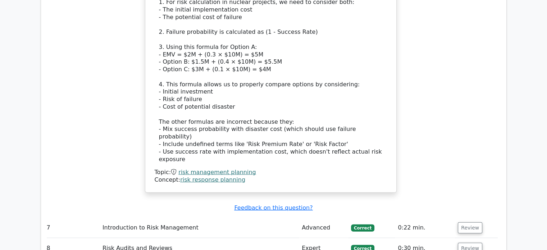
scroll to position [1681, 0]
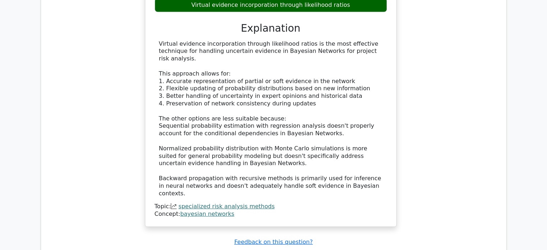
scroll to position [2110, 0]
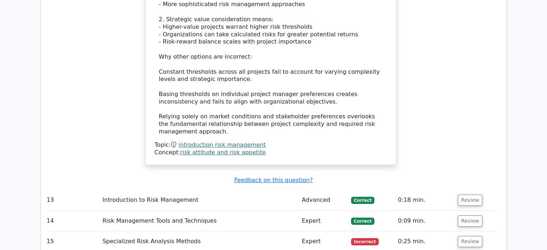
scroll to position [2648, 0]
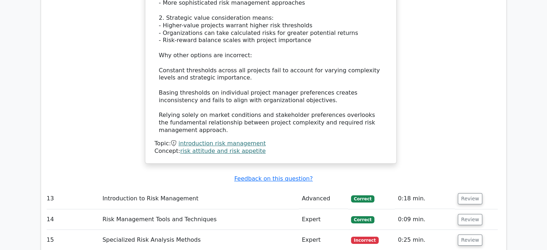
click at [466, 234] on button "Review" at bounding box center [469, 239] width 24 height 11
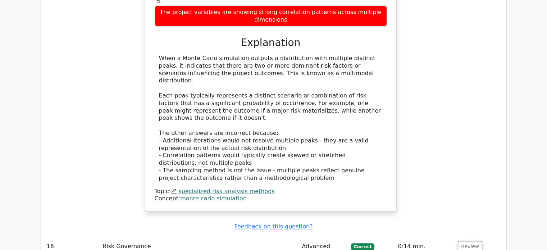
scroll to position [3026, 0]
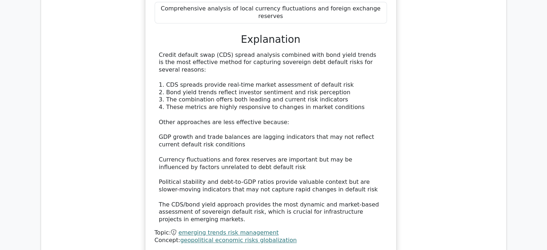
scroll to position [3516, 0]
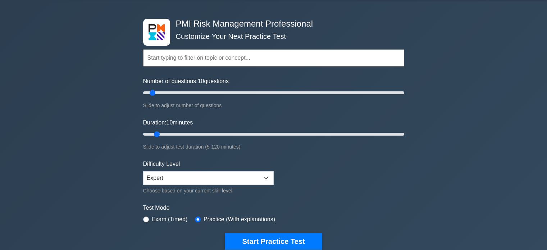
scroll to position [21, 0]
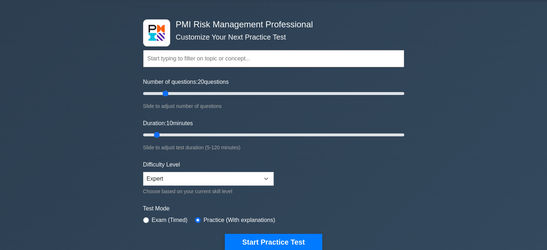
type input "20"
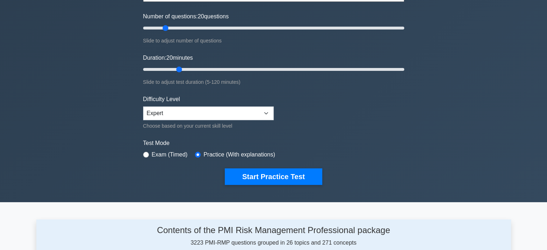
scroll to position [101, 0]
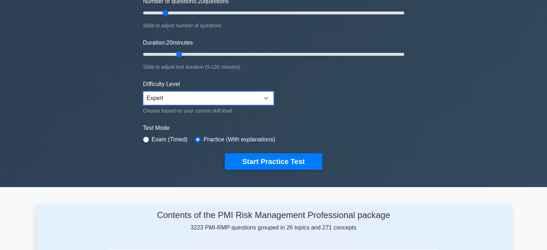
click at [154, 96] on select "Beginner Intermediate Expert" at bounding box center [208, 98] width 130 height 14
select select "intermediate"
click at [143, 91] on select "Beginner Intermediate Expert" at bounding box center [208, 98] width 130 height 14
click at [246, 162] on button "Start Practice Test" at bounding box center [273, 161] width 97 height 17
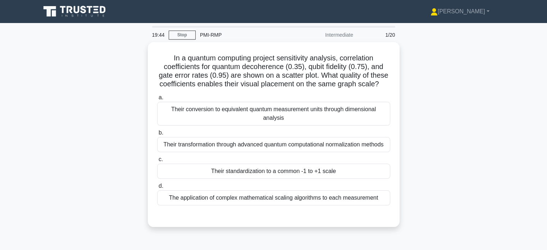
click at [179, 179] on div "Their standardization to a common -1 to +1 scale" at bounding box center [273, 171] width 233 height 15
click at [157, 162] on input "c. Their standardization to a common -1 to +1 scale" at bounding box center [157, 159] width 0 height 5
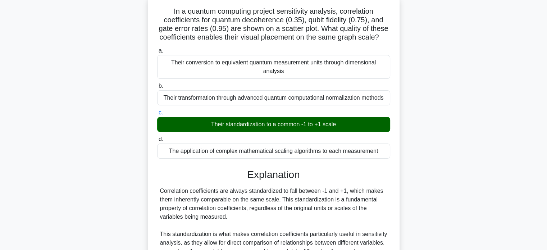
scroll to position [218, 0]
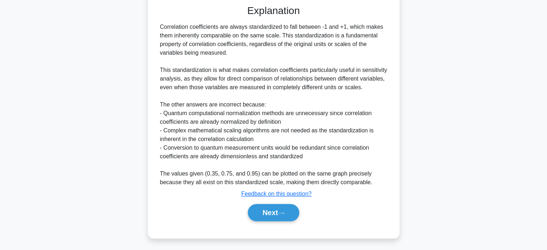
click at [259, 212] on button "Next" at bounding box center [273, 212] width 51 height 17
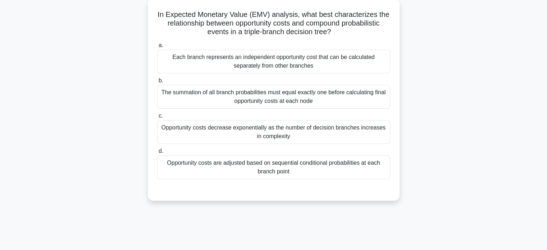
scroll to position [43, 0]
click at [189, 56] on div "Each branch represents an independent opportunity cost that can be calculated s…" at bounding box center [273, 62] width 233 height 24
click at [157, 48] on input "a. Each branch represents an independent opportunity cost that can be calculate…" at bounding box center [157, 45] width 0 height 5
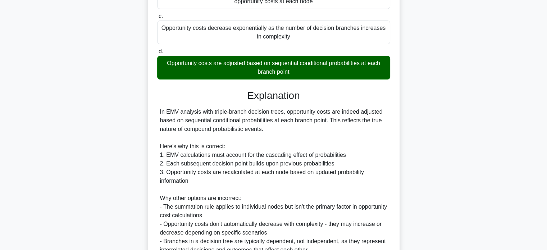
scroll to position [211, 0]
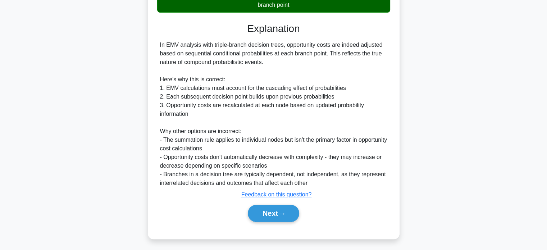
click at [267, 212] on button "Next" at bounding box center [273, 212] width 51 height 17
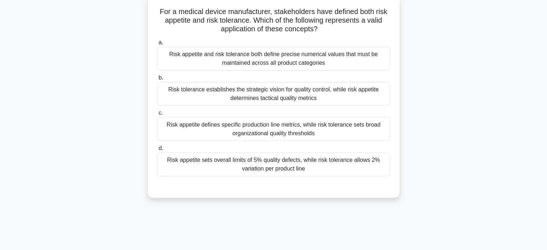
scroll to position [46, 0]
click at [204, 162] on div "Risk appetite sets overall limits of 5% quality defects, while risk tolerance a…" at bounding box center [273, 165] width 233 height 24
click at [157, 151] on input "d. Risk appetite sets overall limits of 5% quality defects, while risk toleranc…" at bounding box center [157, 148] width 0 height 5
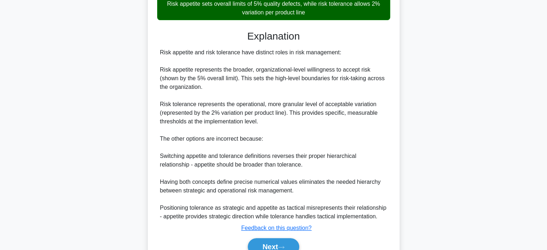
scroll to position [236, 0]
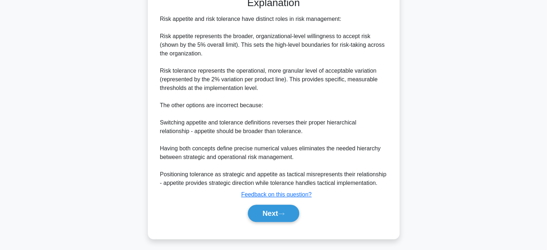
click at [260, 211] on button "Next" at bounding box center [273, 212] width 51 height 17
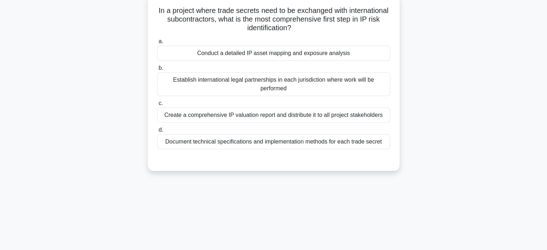
scroll to position [49, 0]
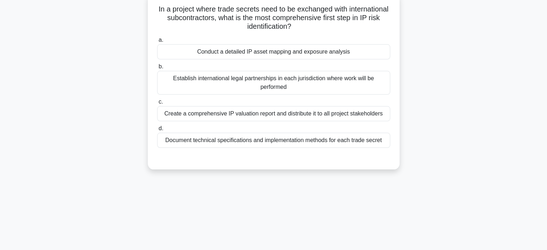
click at [180, 52] on div "Conduct a detailed IP asset mapping and exposure analysis" at bounding box center [273, 51] width 233 height 15
click at [157, 42] on input "a. Conduct a detailed IP asset mapping and exposure analysis" at bounding box center [157, 40] width 0 height 5
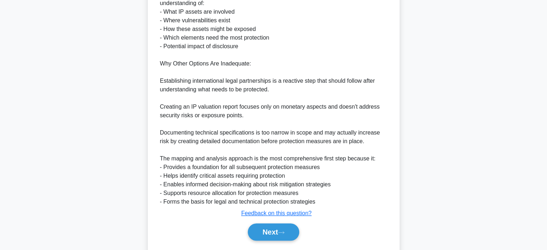
scroll to position [296, 0]
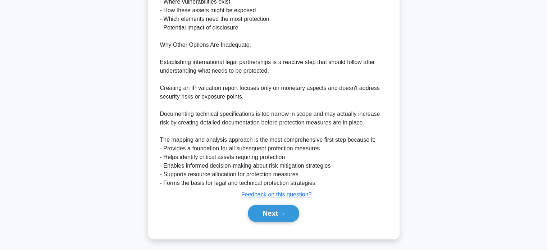
click at [261, 212] on button "Next" at bounding box center [273, 212] width 51 height 17
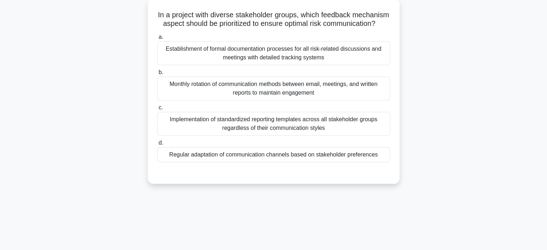
scroll to position [45, 0]
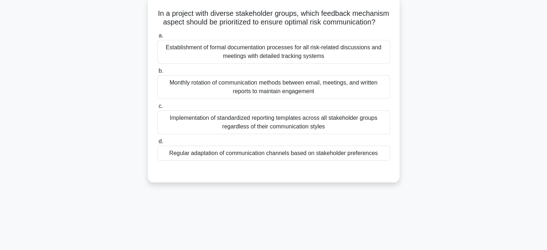
click at [185, 56] on div "Establishment of formal documentation processes for all risk-related discussion…" at bounding box center [273, 52] width 233 height 24
click at [157, 38] on input "a. Establishment of formal documentation processes for all risk-related discuss…" at bounding box center [157, 35] width 0 height 5
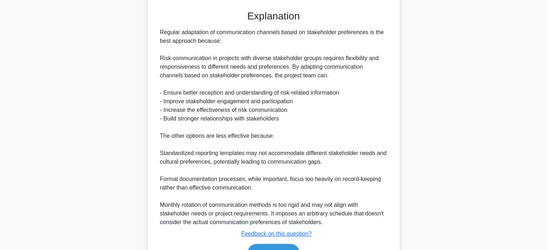
scroll to position [254, 0]
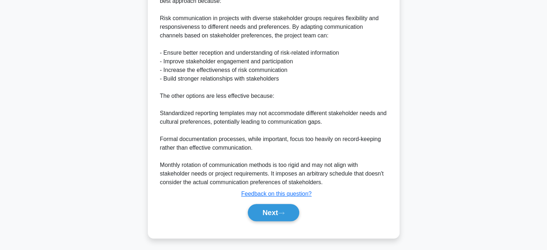
click at [259, 213] on button "Next" at bounding box center [273, 212] width 51 height 17
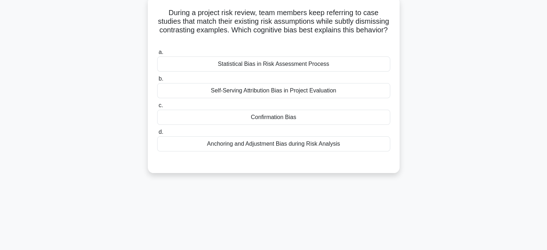
scroll to position [46, 0]
click at [201, 116] on div "Confirmation Bias" at bounding box center [273, 116] width 233 height 15
click at [157, 107] on input "c. Confirmation Bias" at bounding box center [157, 105] width 0 height 5
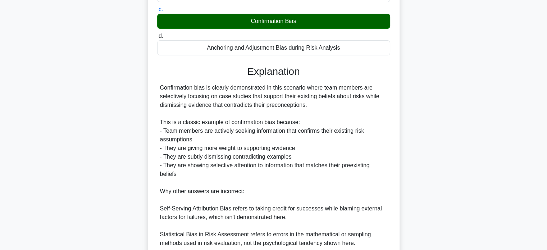
scroll to position [227, 0]
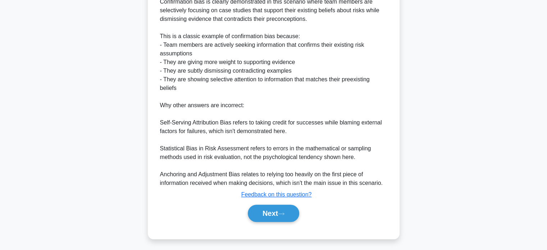
click at [261, 210] on button "Next" at bounding box center [273, 212] width 51 height 17
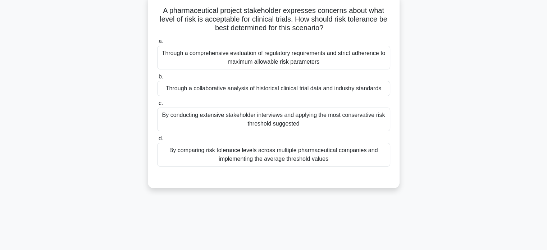
scroll to position [43, 0]
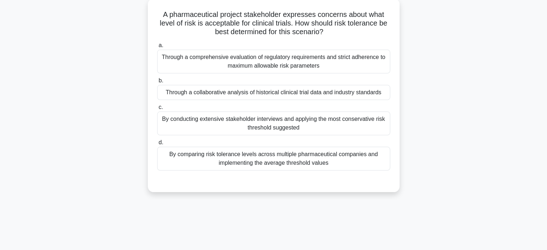
click at [181, 57] on div "Through a comprehensive evaluation of regulatory requirements and strict adhere…" at bounding box center [273, 62] width 233 height 24
click at [157, 48] on input "a. Through a comprehensive evaluation of regulatory requirements and strict adh…" at bounding box center [157, 45] width 0 height 5
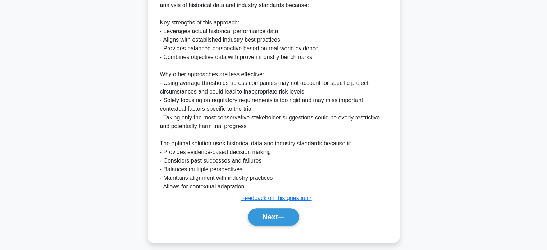
scroll to position [254, 0]
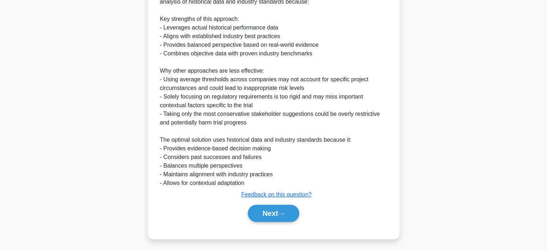
click at [266, 212] on button "Next" at bounding box center [273, 212] width 51 height 17
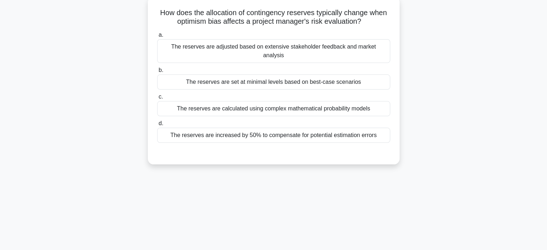
scroll to position [46, 0]
click at [177, 74] on div "The reserves are set at minimal levels based on best-case scenarios" at bounding box center [273, 81] width 233 height 15
click at [157, 72] on input "b. The reserves are set at minimal levels based on best-case scenarios" at bounding box center [157, 69] width 0 height 5
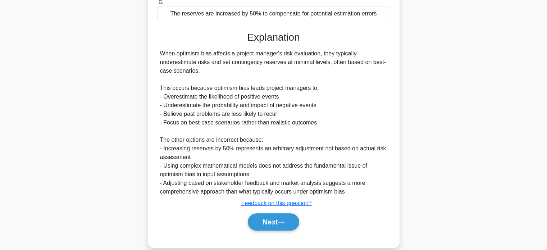
click at [261, 213] on button "Next" at bounding box center [273, 221] width 51 height 17
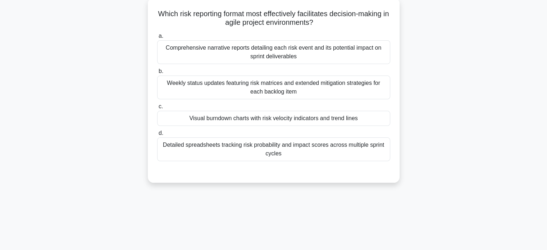
scroll to position [45, 0]
click at [178, 115] on div "Visual burndown charts with risk velocity indicators and trend lines" at bounding box center [273, 117] width 233 height 15
click at [157, 109] on input "c. Visual burndown charts with risk velocity indicators and trend lines" at bounding box center [157, 106] width 0 height 5
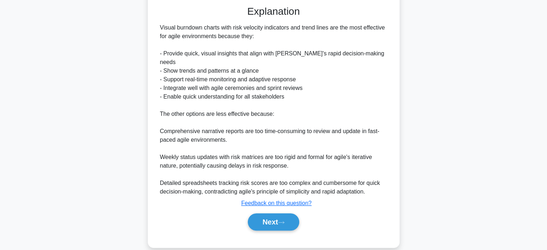
click at [263, 213] on button "Next" at bounding box center [273, 221] width 51 height 17
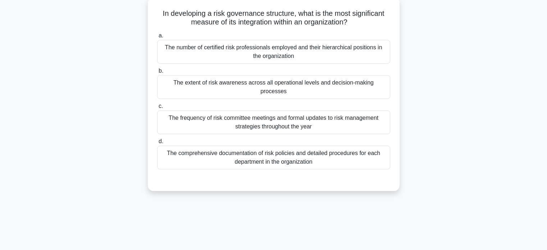
click at [173, 78] on div "The extent of risk awareness across all operational levels and decision-making …" at bounding box center [273, 87] width 233 height 24
click at [157, 73] on input "b. The extent of risk awareness across all operational levels and decision-maki…" at bounding box center [157, 71] width 0 height 5
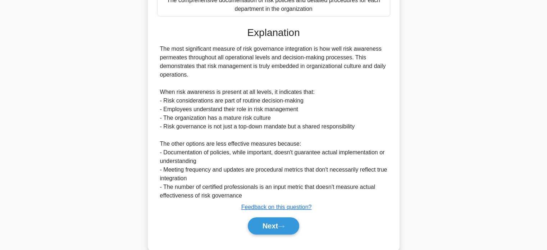
scroll to position [210, 0]
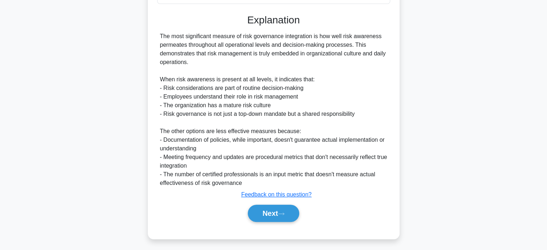
click at [258, 212] on button "Next" at bounding box center [273, 212] width 51 height 17
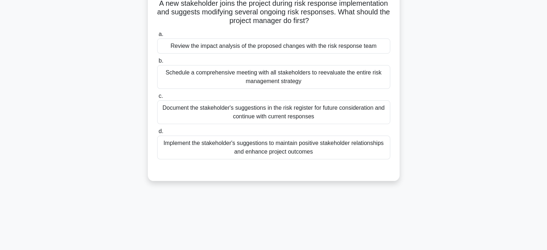
scroll to position [55, 0]
click at [171, 42] on div "Review the impact analysis of the proposed changes with the risk response team" at bounding box center [273, 45] width 233 height 15
click at [157, 36] on input "a. Review the impact analysis of the proposed changes with the risk response te…" at bounding box center [157, 33] width 0 height 5
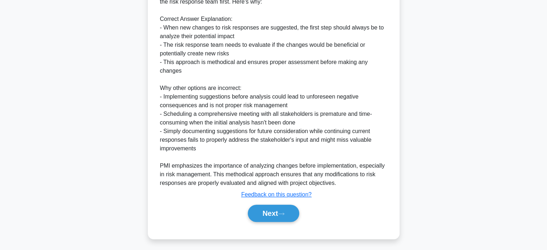
click at [259, 210] on button "Next" at bounding box center [273, 212] width 51 height 17
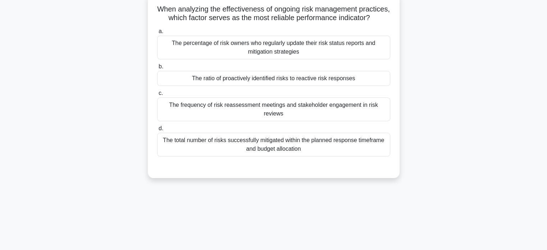
scroll to position [48, 0]
click at [179, 144] on div "The total number of risks successfully mitigated within the planned response ti…" at bounding box center [273, 145] width 233 height 24
click at [157, 132] on input "d. The total number of risks successfully mitigated within the planned response…" at bounding box center [157, 129] width 0 height 5
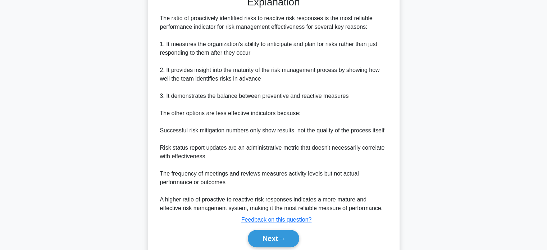
scroll to position [245, 0]
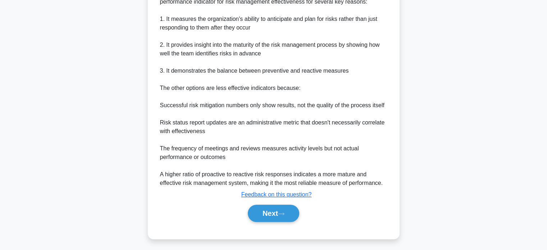
click at [263, 216] on button "Next" at bounding box center [273, 212] width 51 height 17
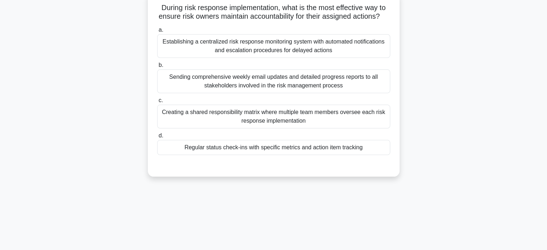
scroll to position [47, 0]
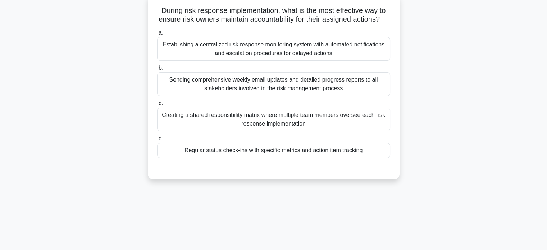
click at [190, 158] on div "Regular status check-ins with specific metrics and action item tracking" at bounding box center [273, 150] width 233 height 15
click at [157, 141] on input "d. Regular status check-ins with specific metrics and action item tracking" at bounding box center [157, 138] width 0 height 5
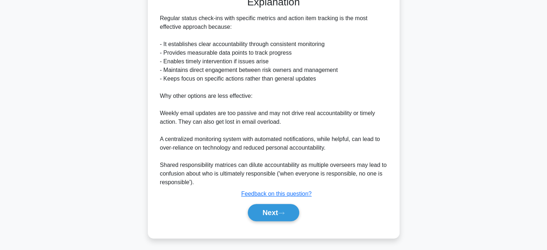
click at [260, 215] on button "Next" at bounding box center [273, 212] width 51 height 17
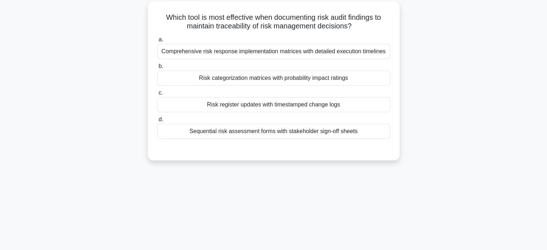
scroll to position [41, 0]
click at [185, 102] on div "Risk register updates with timestamped change logs" at bounding box center [273, 104] width 233 height 15
click at [157, 95] on input "c. Risk register updates with timestamped change logs" at bounding box center [157, 92] width 0 height 5
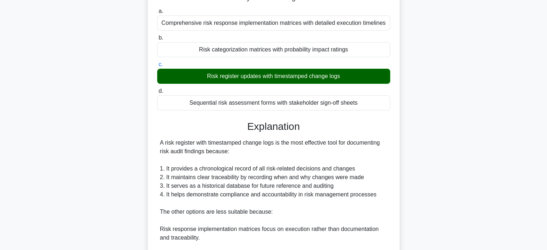
scroll to position [175, 0]
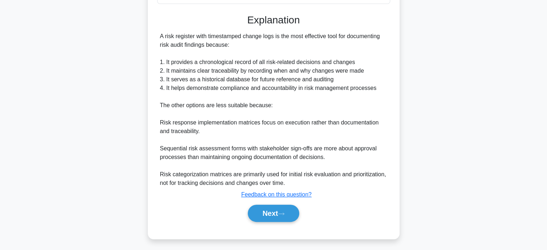
click at [257, 208] on button "Next" at bounding box center [273, 212] width 51 height 17
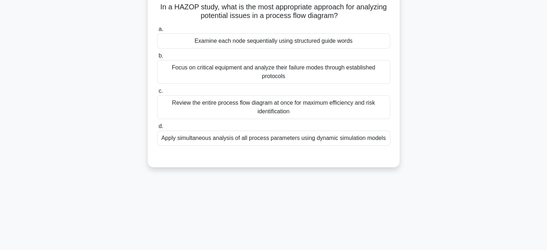
scroll to position [47, 0]
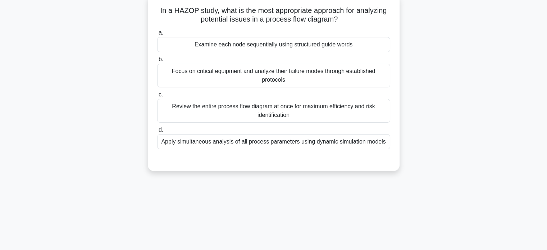
click at [183, 40] on div "Examine each node sequentially using structured guide words" at bounding box center [273, 44] width 233 height 15
click at [157, 35] on input "a. Examine each node sequentially using structured guide words" at bounding box center [157, 33] width 0 height 5
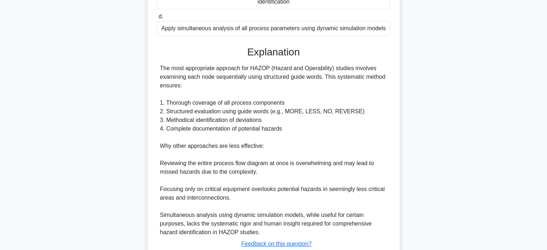
scroll to position [210, 0]
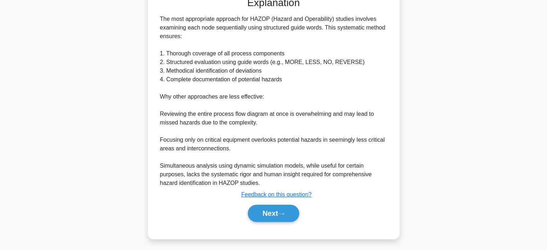
click at [265, 208] on button "Next" at bounding box center [273, 212] width 51 height 17
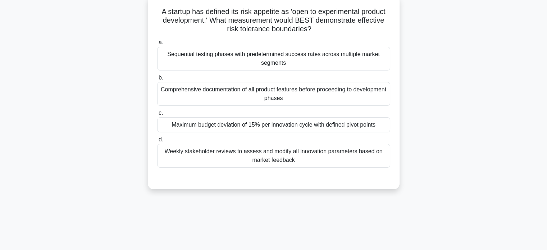
scroll to position [46, 0]
click at [178, 121] on div "Maximum budget deviation of 15% per innovation cycle with defined pivot points" at bounding box center [273, 125] width 233 height 15
click at [157, 116] on input "c. Maximum budget deviation of 15% per innovation cycle with defined pivot poin…" at bounding box center [157, 113] width 0 height 5
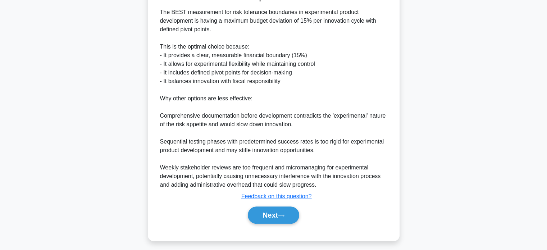
scroll to position [236, 0]
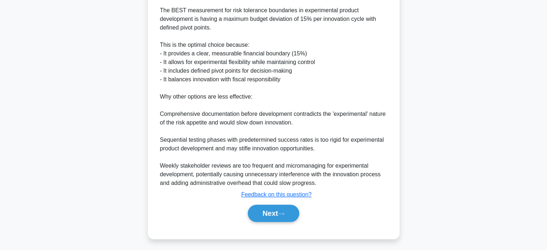
click at [257, 209] on button "Next" at bounding box center [273, 212] width 51 height 17
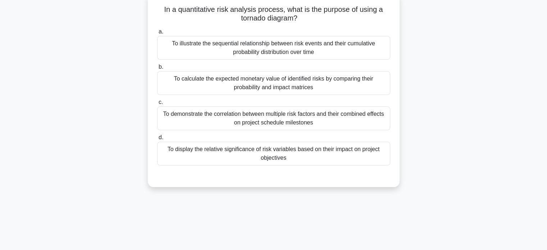
scroll to position [50, 0]
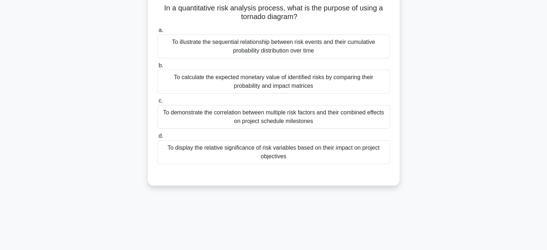
click at [198, 153] on div "To display the relative significance of risk variables based on their impact on…" at bounding box center [273, 152] width 233 height 24
click at [157, 138] on input "d. To display the relative significance of risk variables based on their impact…" at bounding box center [157, 136] width 0 height 5
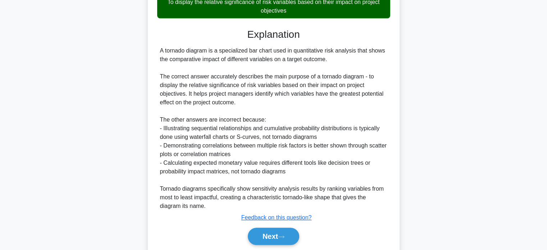
scroll to position [218, 0]
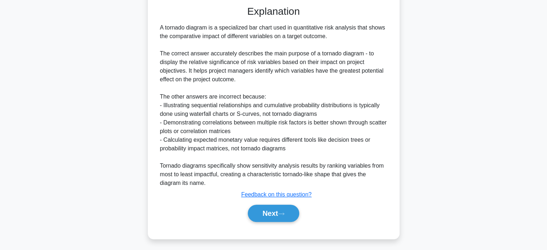
click at [262, 210] on button "Next" at bounding box center [273, 212] width 51 height 17
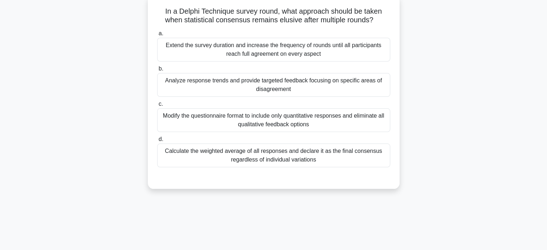
scroll to position [47, 0]
click at [178, 79] on div "Analyze response trends and provide targeted feedback focusing on specific area…" at bounding box center [273, 85] width 233 height 24
click at [157, 71] on input "b. Analyze response trends and provide targeted feedback focusing on specific a…" at bounding box center [157, 68] width 0 height 5
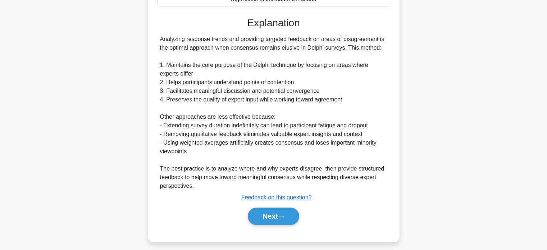
scroll to position [210, 0]
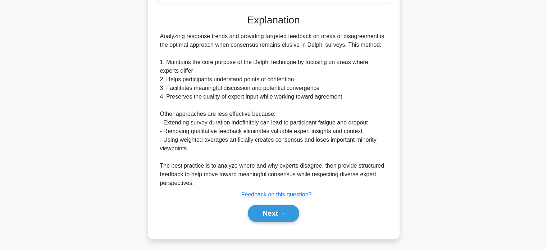
click at [259, 211] on button "Next" at bounding box center [273, 212] width 51 height 17
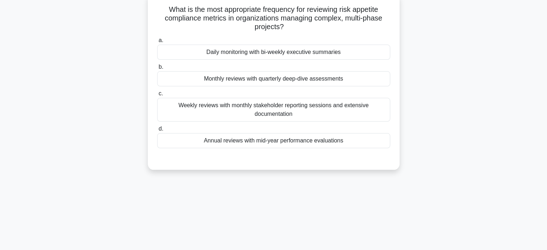
scroll to position [49, 0]
click at [185, 108] on div "Weekly reviews with monthly stakeholder reporting sessions and extensive docume…" at bounding box center [273, 109] width 233 height 24
click at [157, 96] on input "c. Weekly reviews with monthly stakeholder reporting sessions and extensive doc…" at bounding box center [157, 93] width 0 height 5
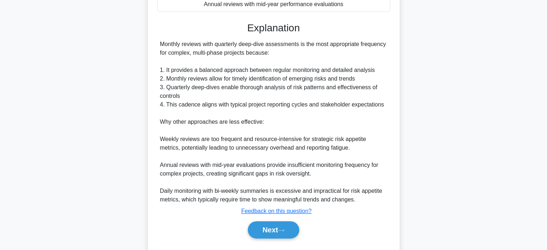
scroll to position [186, 0]
click at [260, 230] on button "Next" at bounding box center [273, 229] width 51 height 17
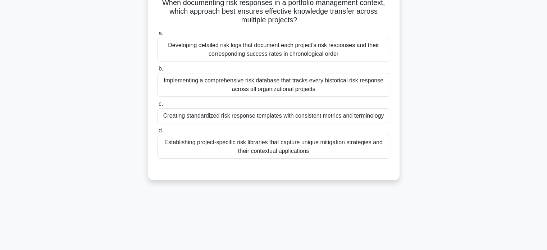
scroll to position [52, 0]
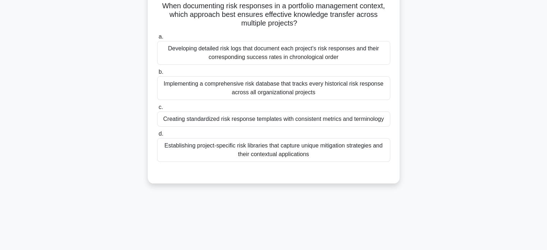
click at [175, 115] on div "Creating standardized risk response templates with consistent metrics and termi…" at bounding box center [273, 118] width 233 height 15
click at [157, 110] on input "c. Creating standardized risk response templates with consistent metrics and te…" at bounding box center [157, 107] width 0 height 5
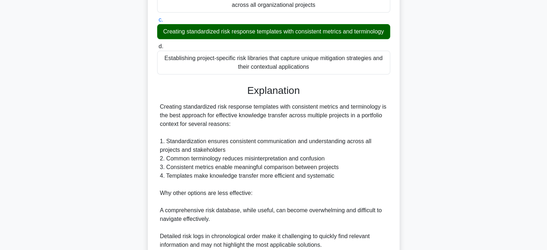
scroll to position [244, 0]
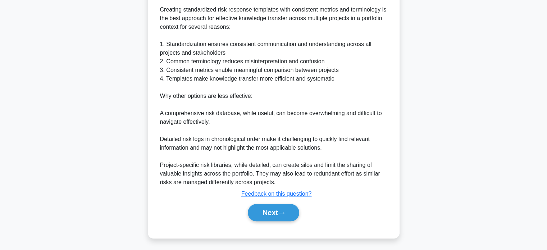
click at [258, 210] on button "Next" at bounding box center [273, 212] width 51 height 17
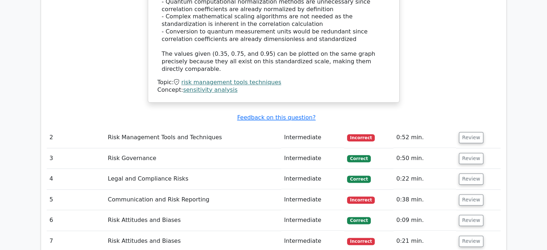
scroll to position [850, 0]
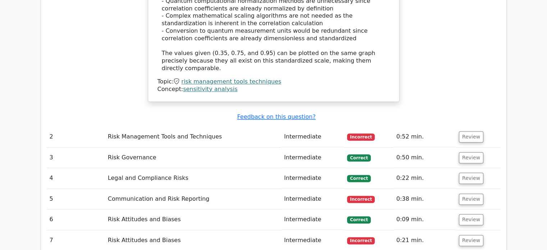
click at [469, 131] on button "Review" at bounding box center [471, 136] width 24 height 11
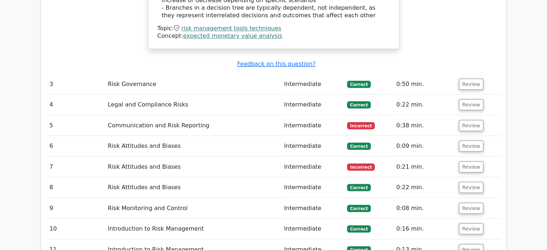
scroll to position [1307, 0]
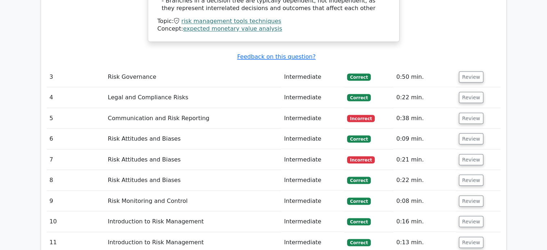
click at [463, 112] on button "Review" at bounding box center [471, 117] width 24 height 11
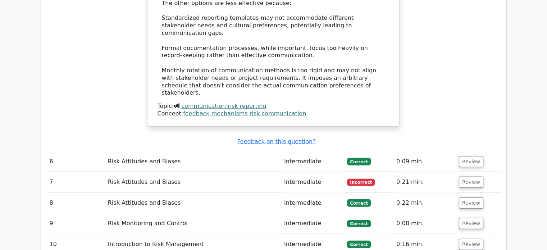
scroll to position [1728, 0]
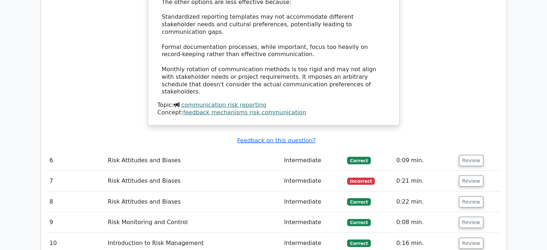
click at [465, 175] on button "Review" at bounding box center [471, 180] width 24 height 11
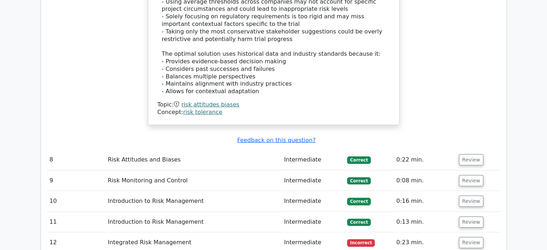
scroll to position [2193, 0]
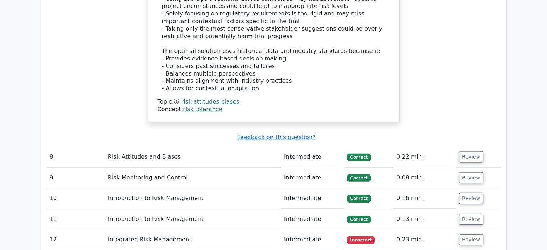
click at [468, 234] on button "Review" at bounding box center [471, 239] width 24 height 11
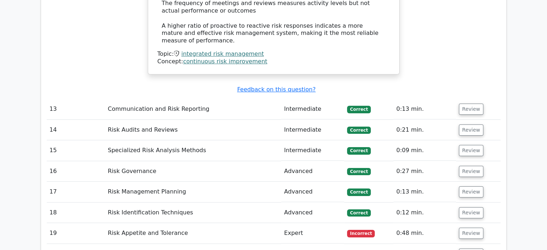
scroll to position [2781, 0]
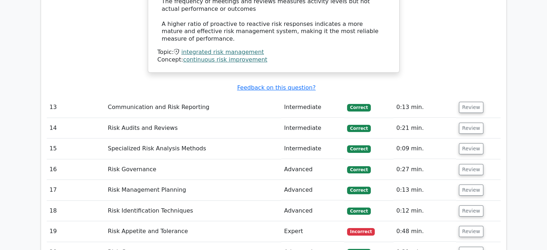
click at [468, 226] on button "Review" at bounding box center [471, 231] width 24 height 11
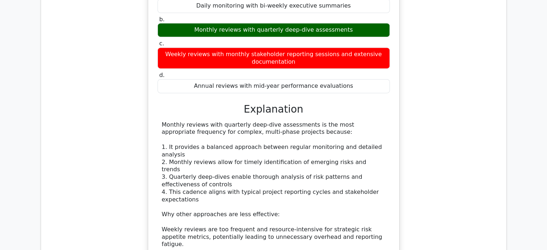
scroll to position [3232, 0]
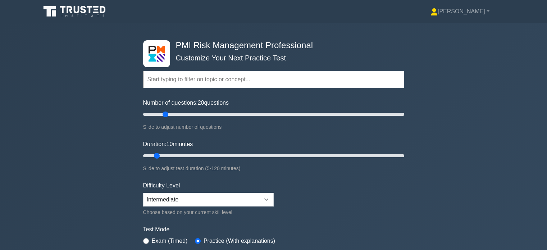
type input "20"
